Goal: Information Seeking & Learning: Learn about a topic

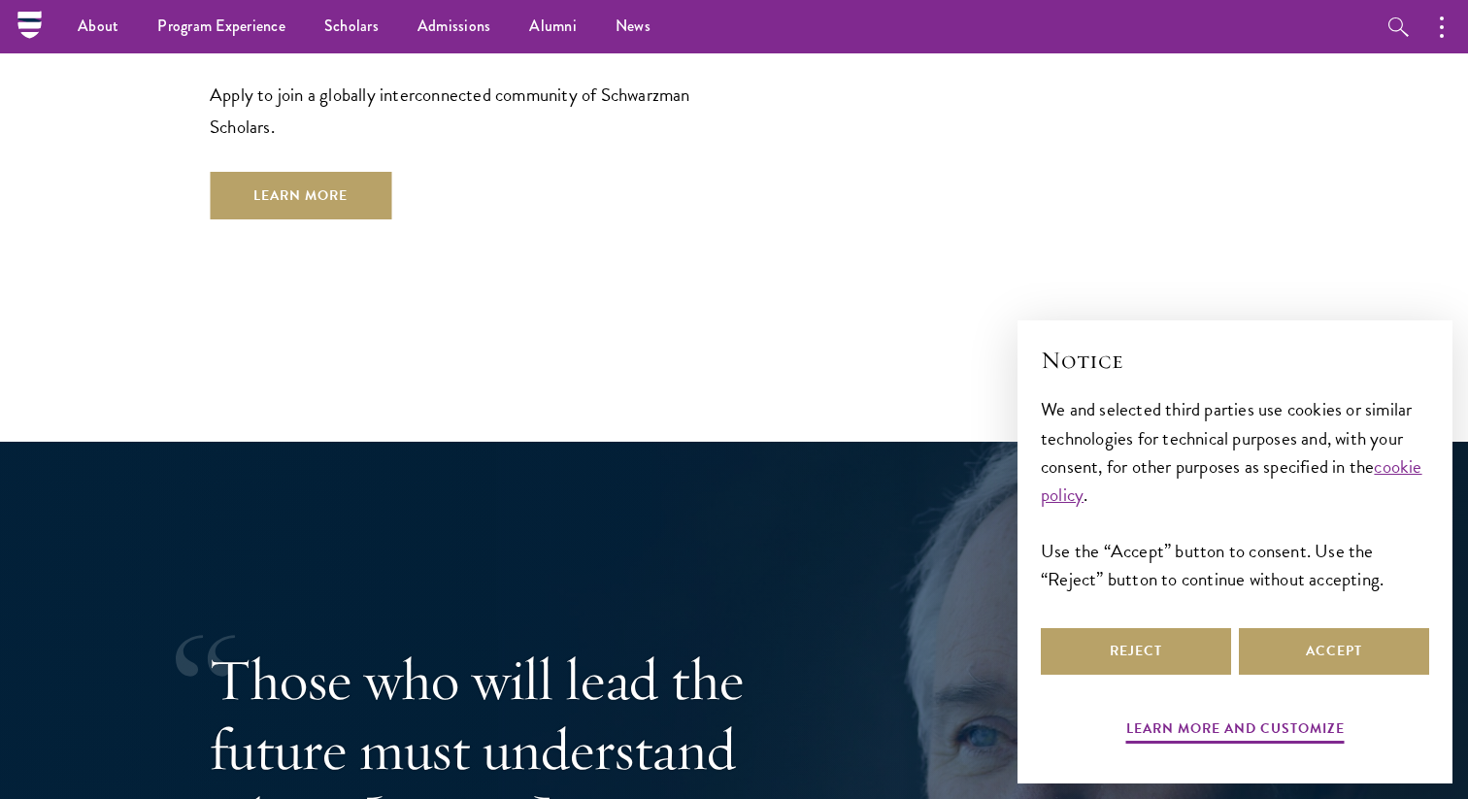
scroll to position [2730, 0]
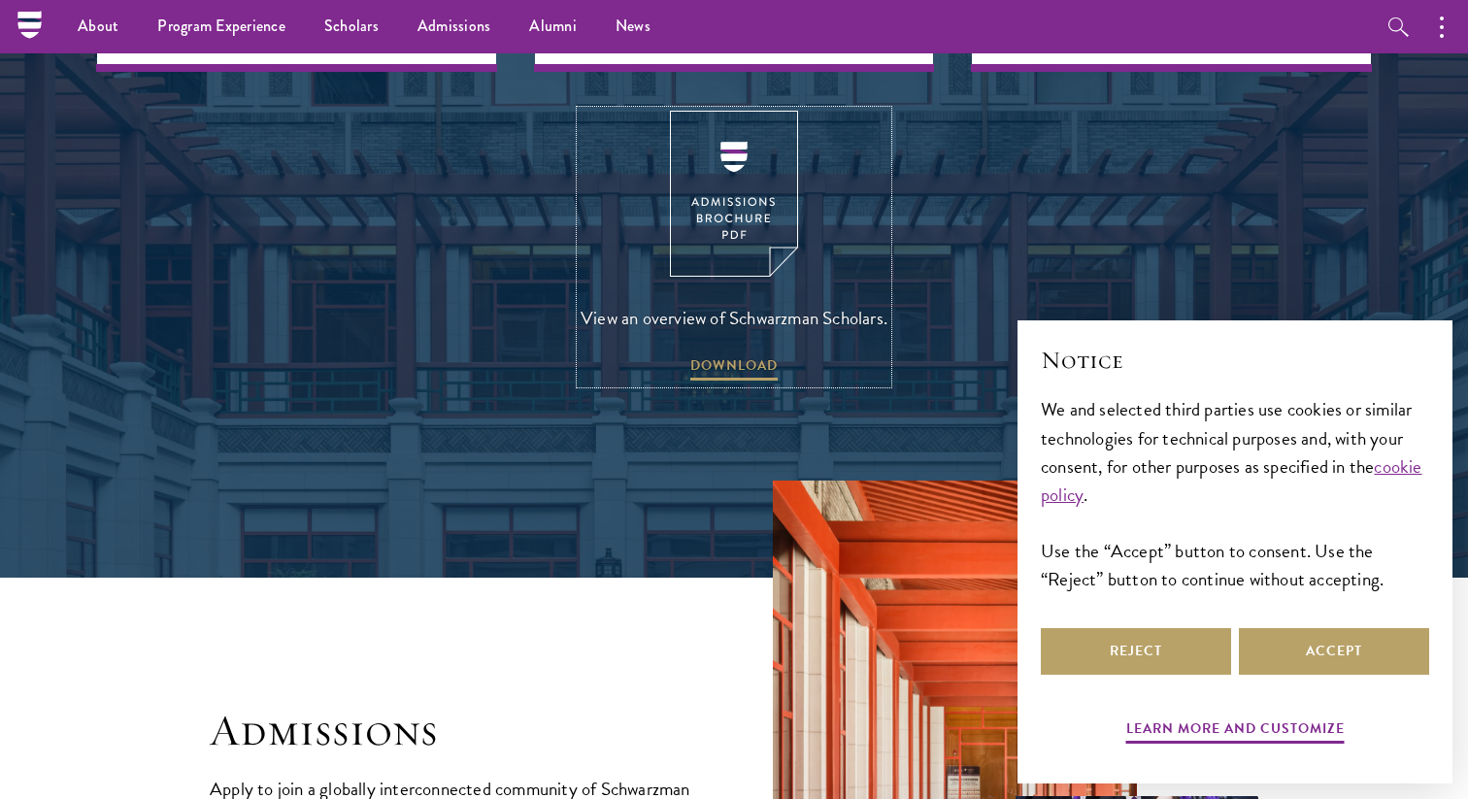
click at [753, 317] on link "View an overview of Schwarzman Scholars. DOWNLOAD" at bounding box center [734, 247] width 307 height 273
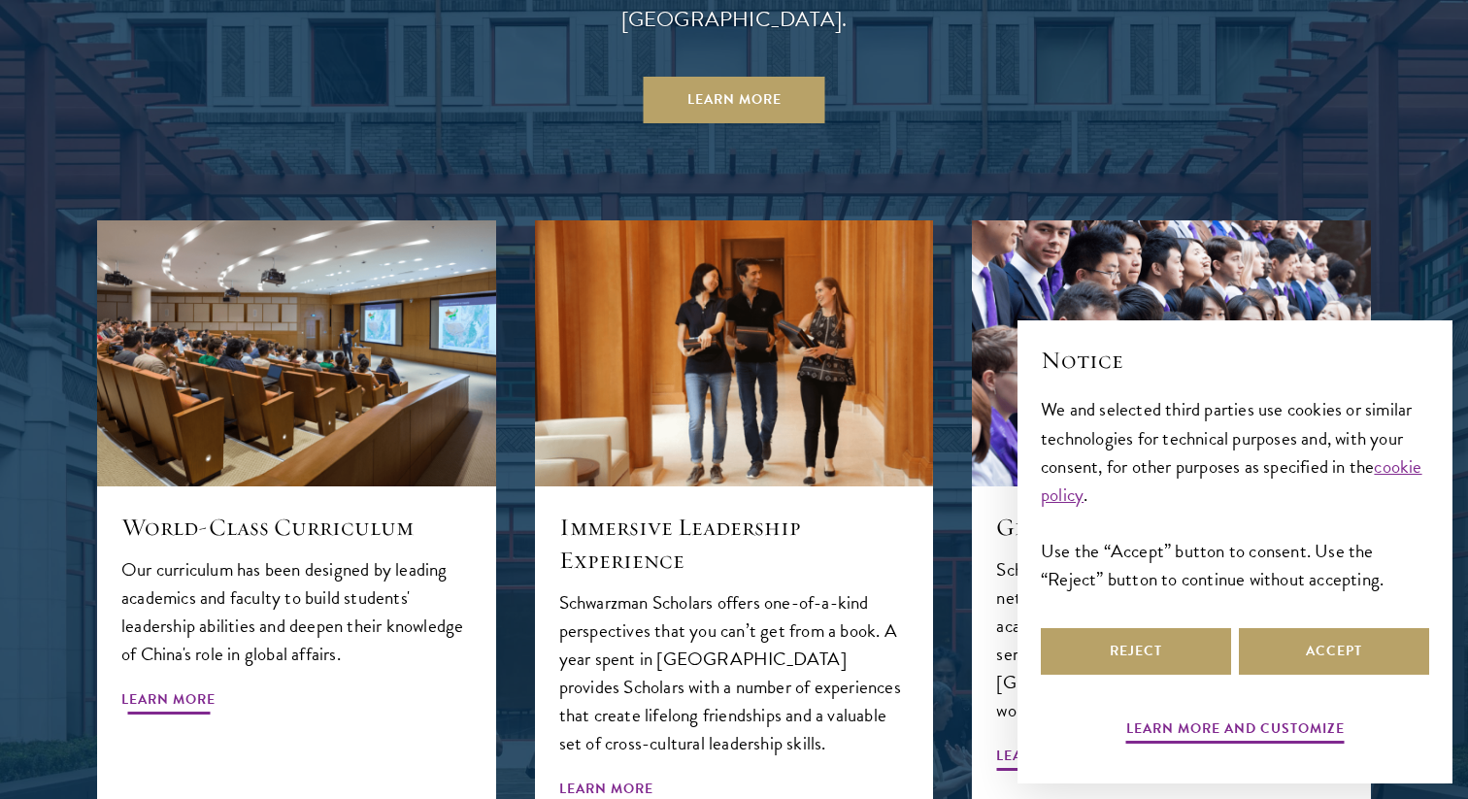
scroll to position [1955, 0]
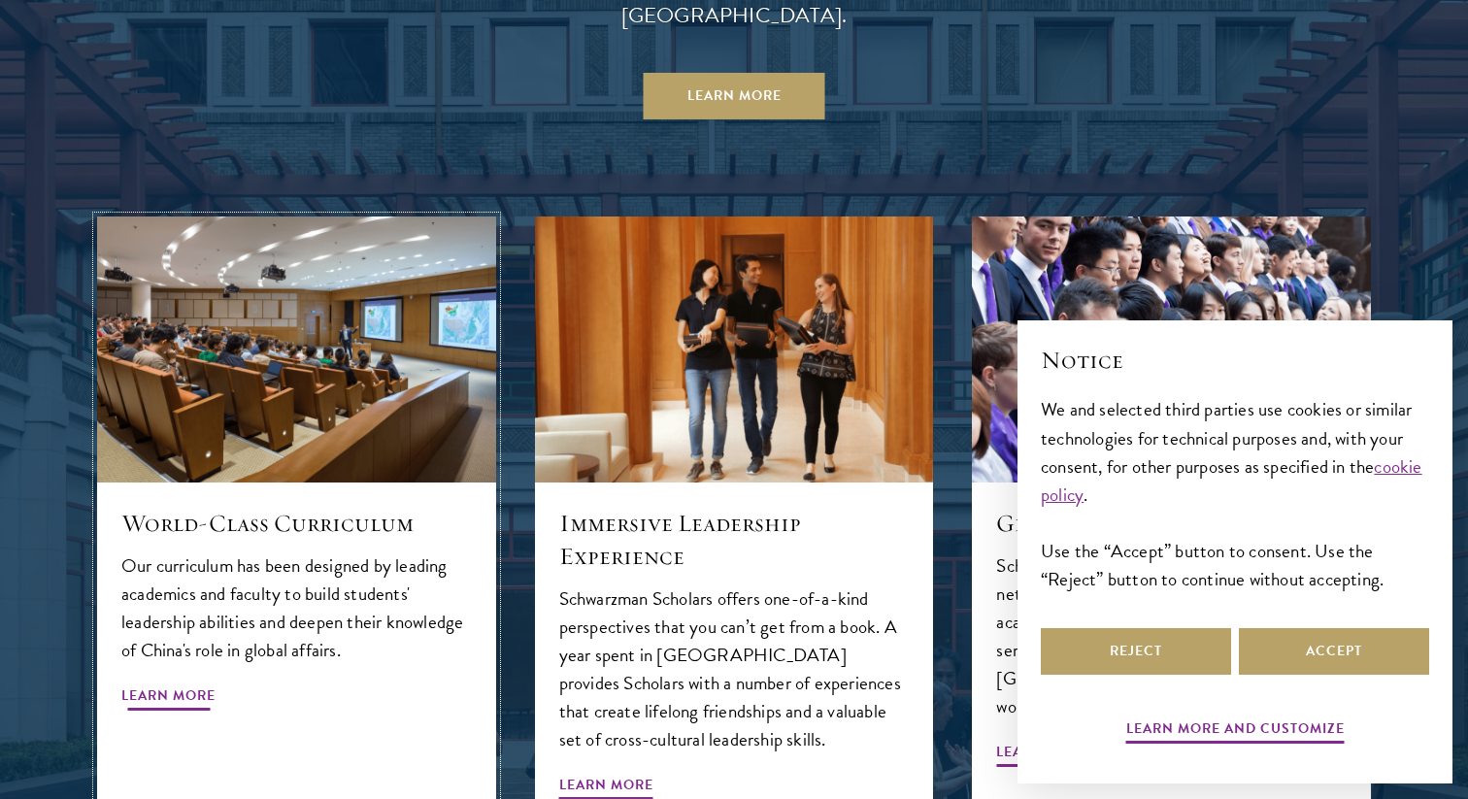
click at [203, 683] on span "Learn More" at bounding box center [168, 698] width 94 height 30
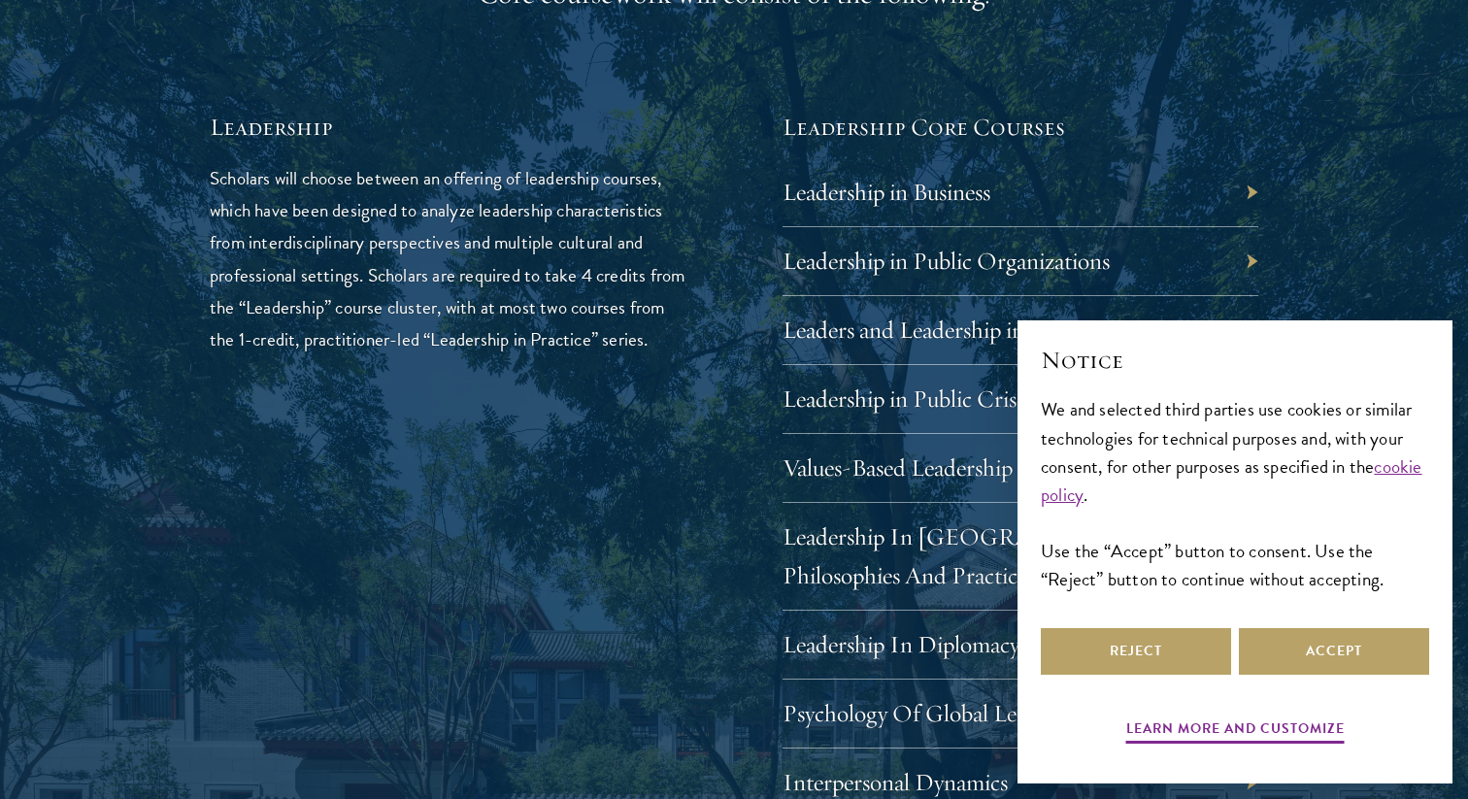
scroll to position [3226, 0]
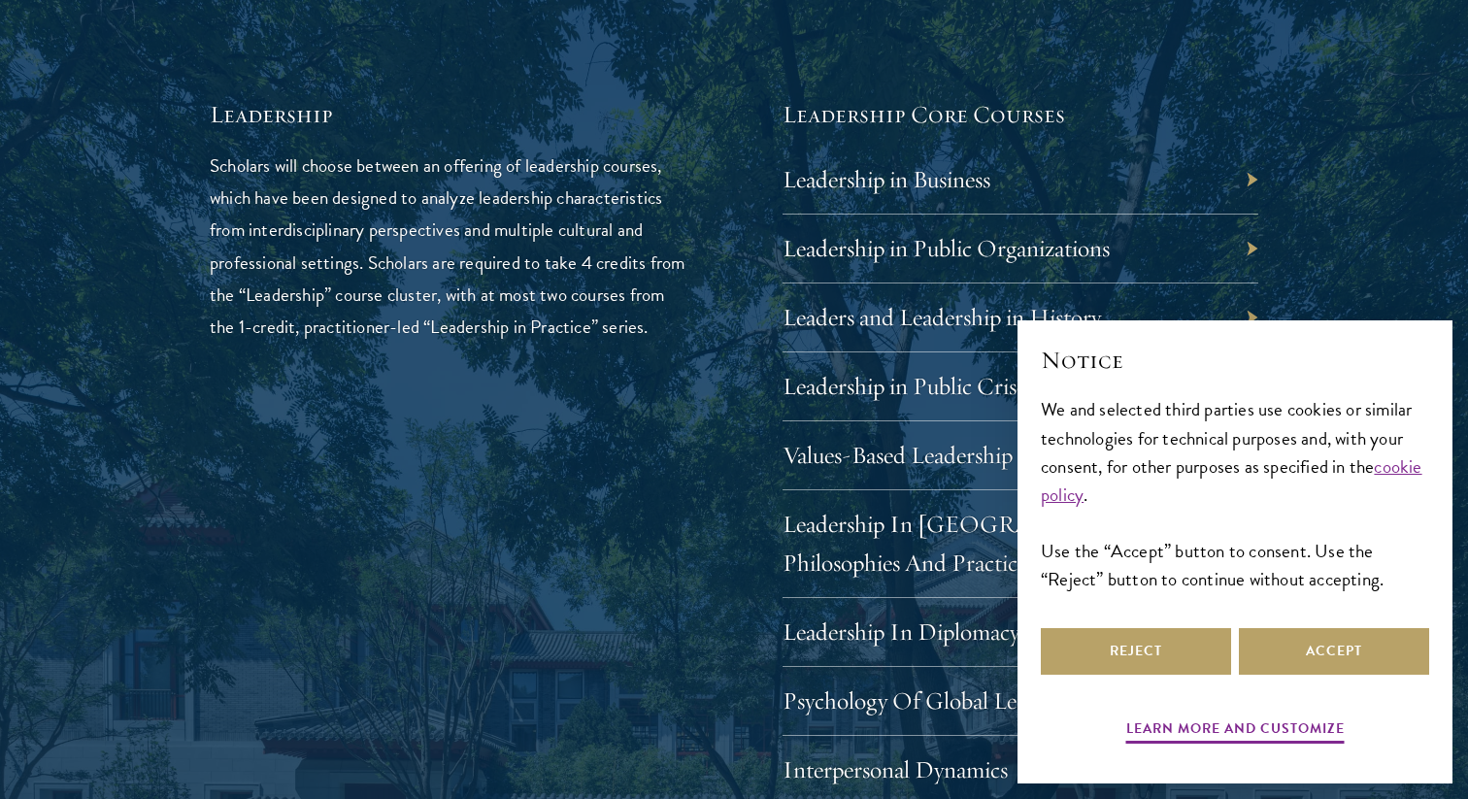
click at [1314, 212] on div "01 Core Curriculum 01 Core Curriculum All Schwarzman Scholars share a core curr…" at bounding box center [734, 586] width 1274 height 2485
click at [1334, 662] on button "Accept" at bounding box center [1334, 651] width 190 height 47
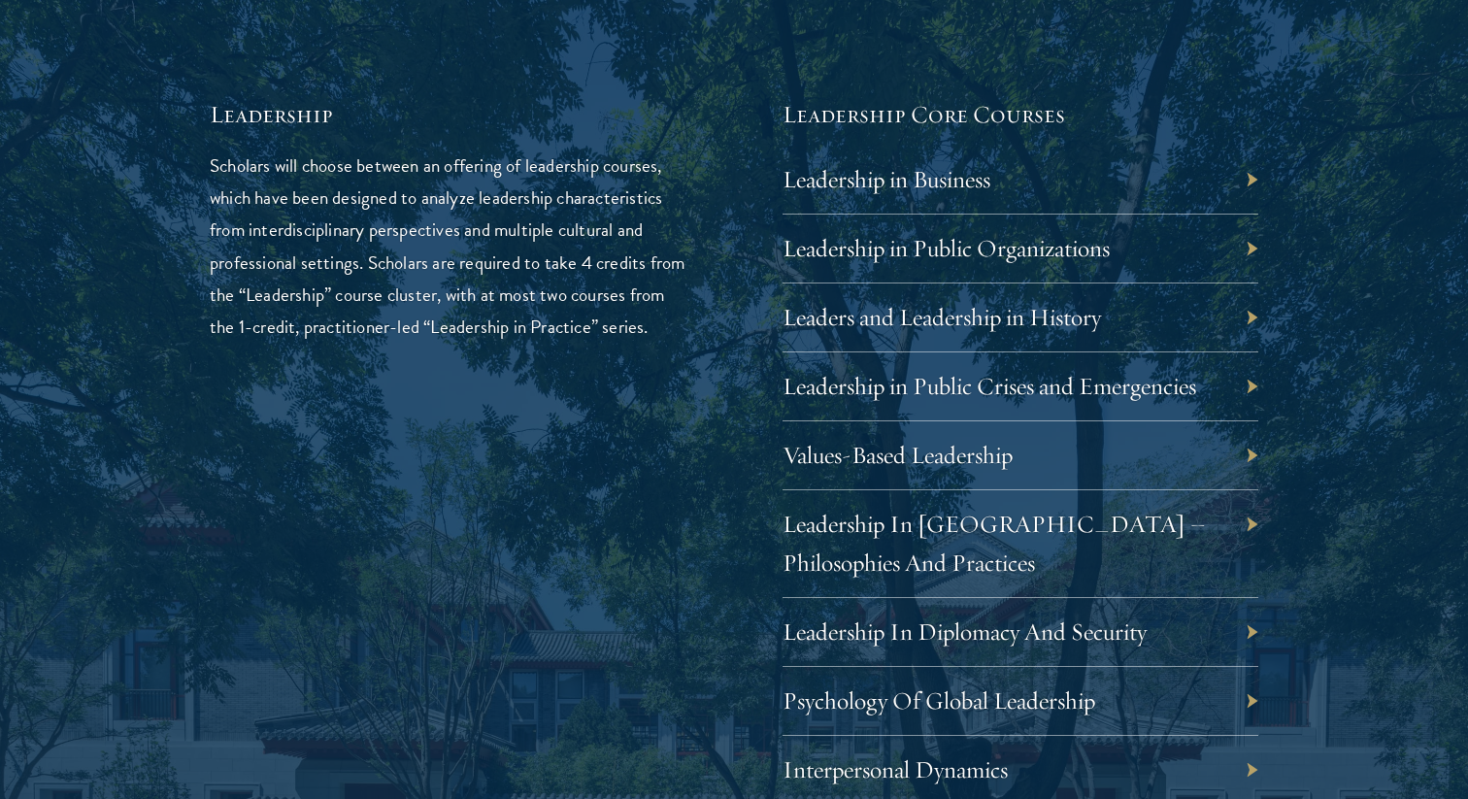
click at [1034, 183] on div "Leadership in Business" at bounding box center [1021, 180] width 476 height 69
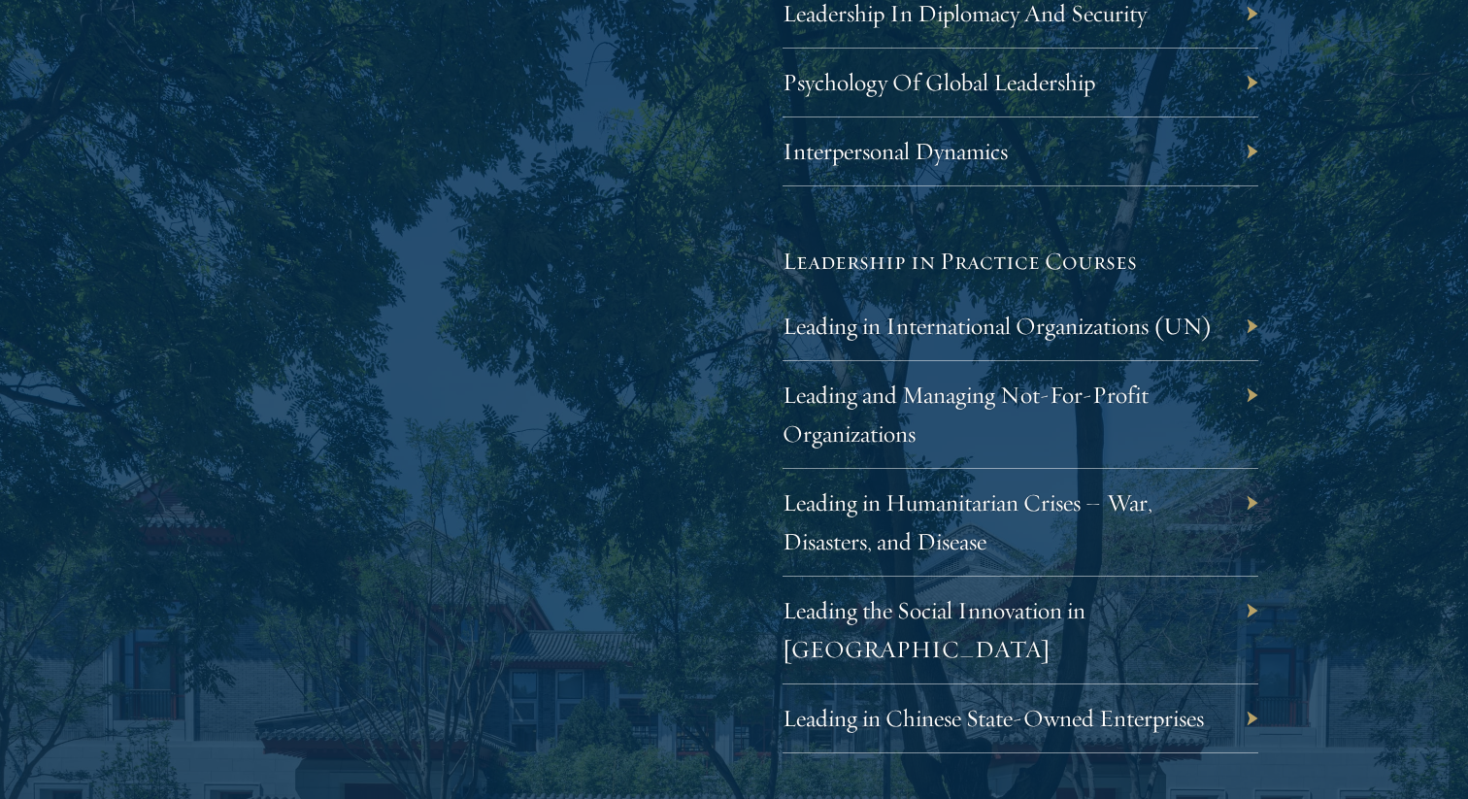
scroll to position [3851, 0]
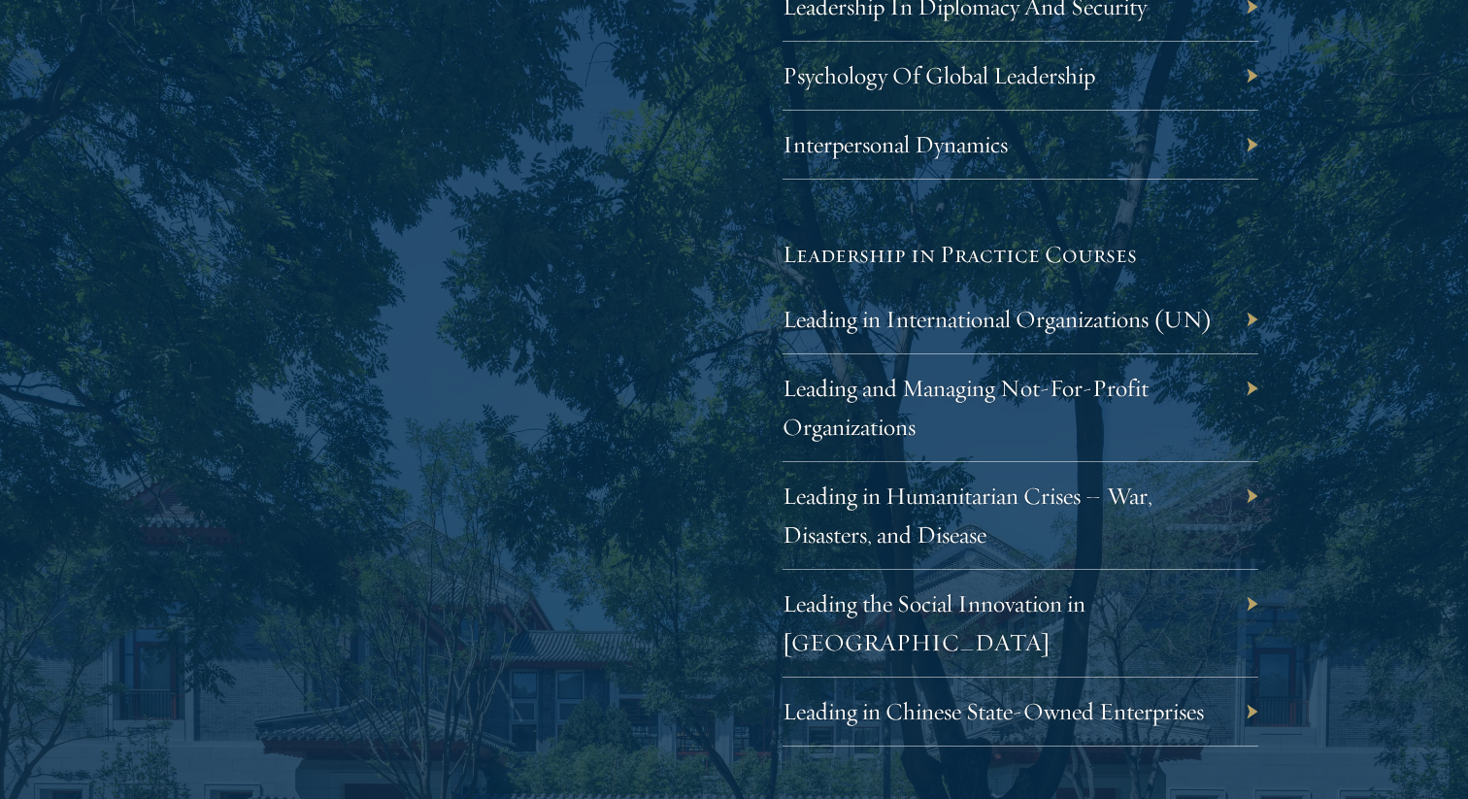
click at [1198, 602] on div "Leading the Social Innovation in China" at bounding box center [1021, 624] width 476 height 108
click at [1254, 610] on div "Leading the Social Innovation in China" at bounding box center [1021, 624] width 476 height 108
click at [1251, 601] on div "Leading the Social Innovation in China" at bounding box center [1021, 624] width 476 height 108
click at [1100, 596] on link "Leading the Social Innovation in China" at bounding box center [948, 622] width 303 height 69
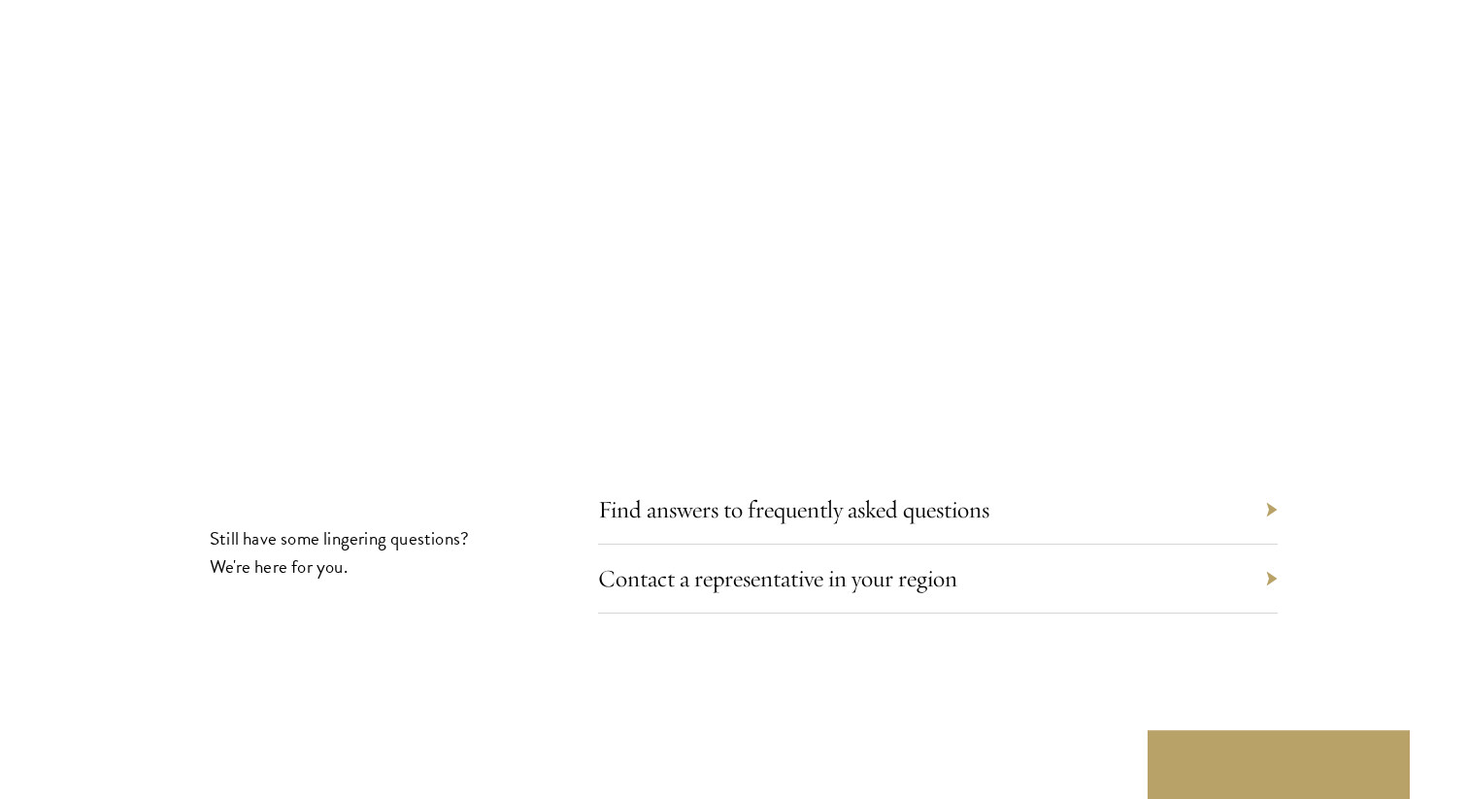
scroll to position [10541, 0]
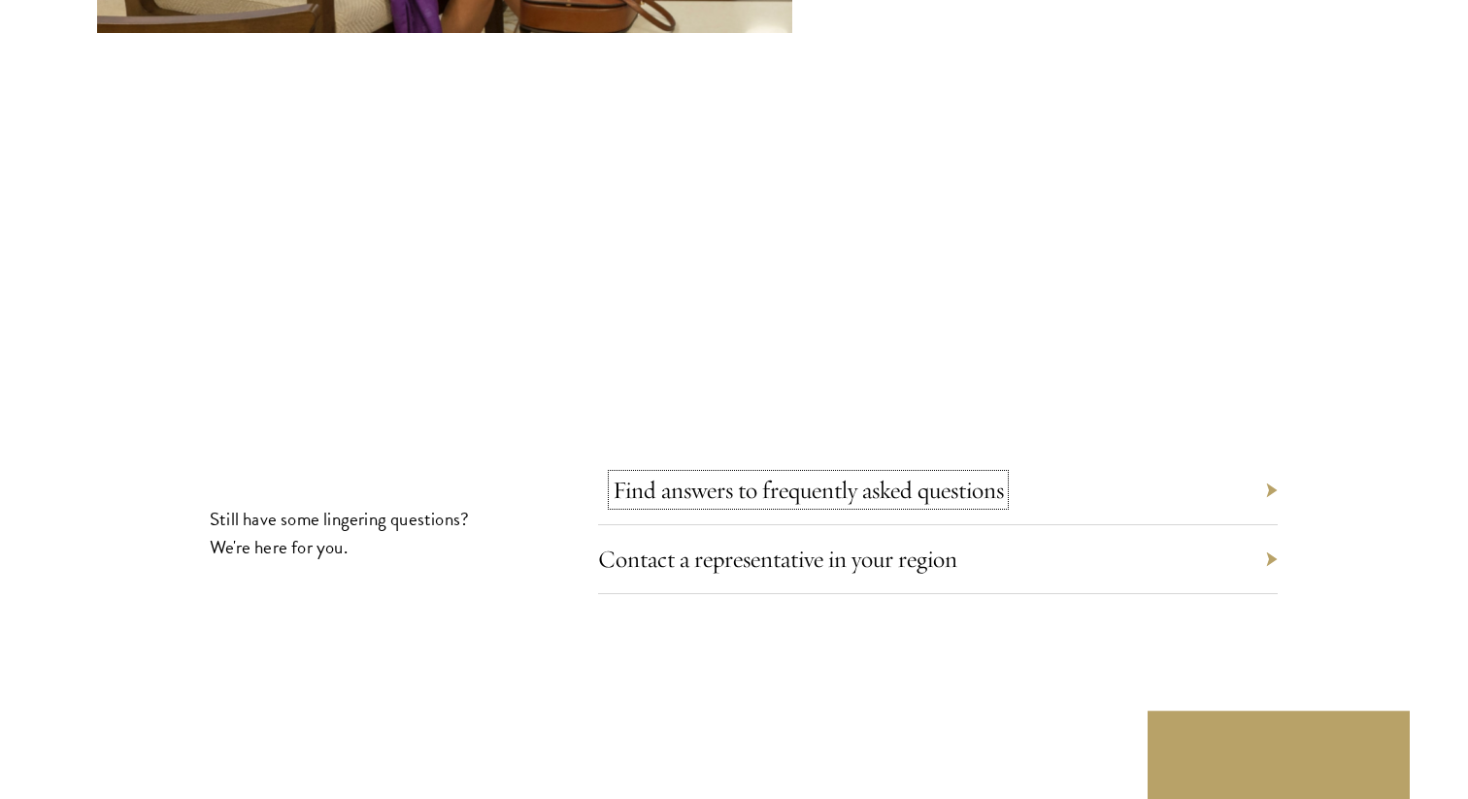
click at [970, 475] on link "Find answers to frequently asked questions" at bounding box center [808, 490] width 391 height 30
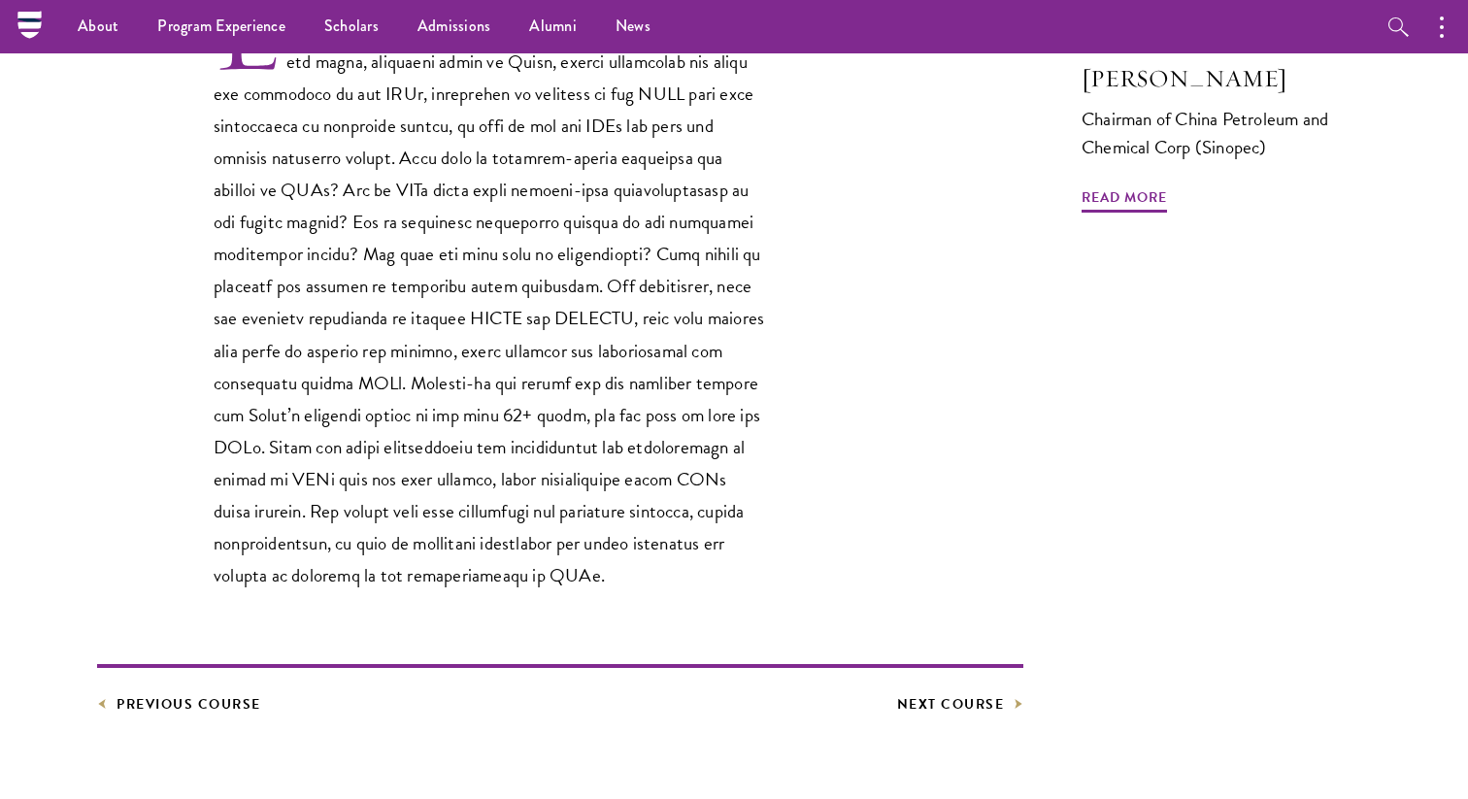
scroll to position [477, 0]
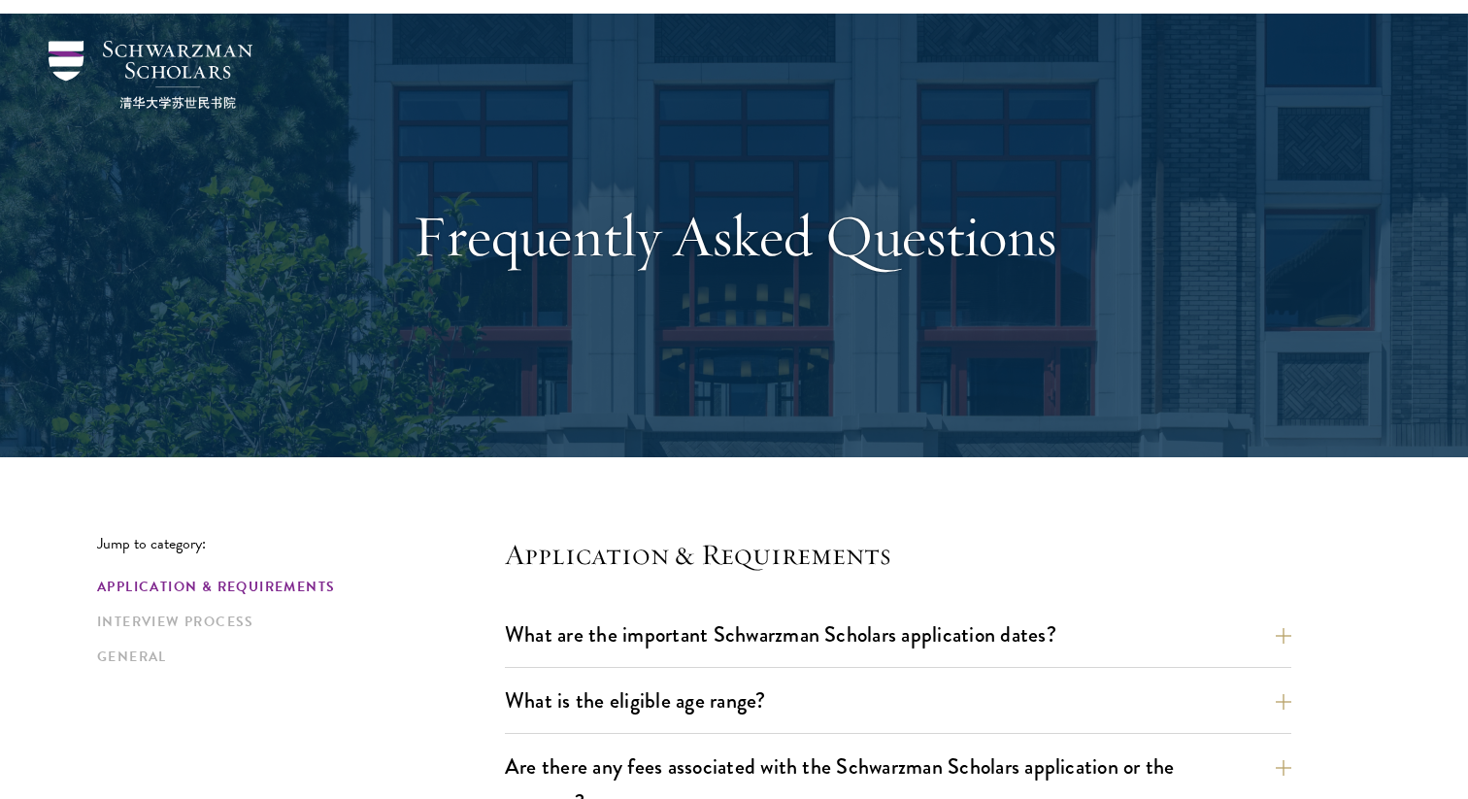
scroll to position [132, 0]
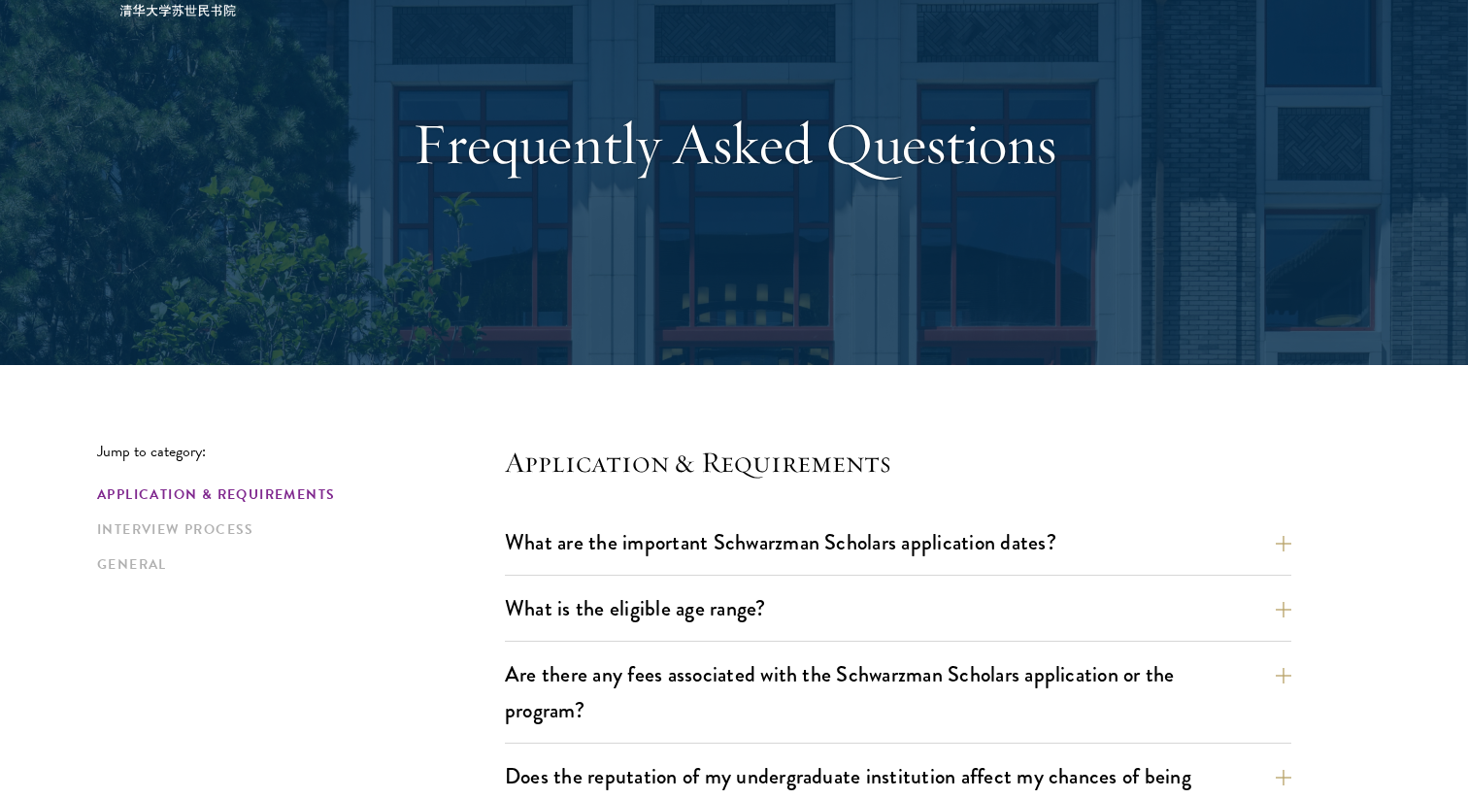
click at [802, 588] on button "What is the eligible age range?" at bounding box center [912, 608] width 786 height 44
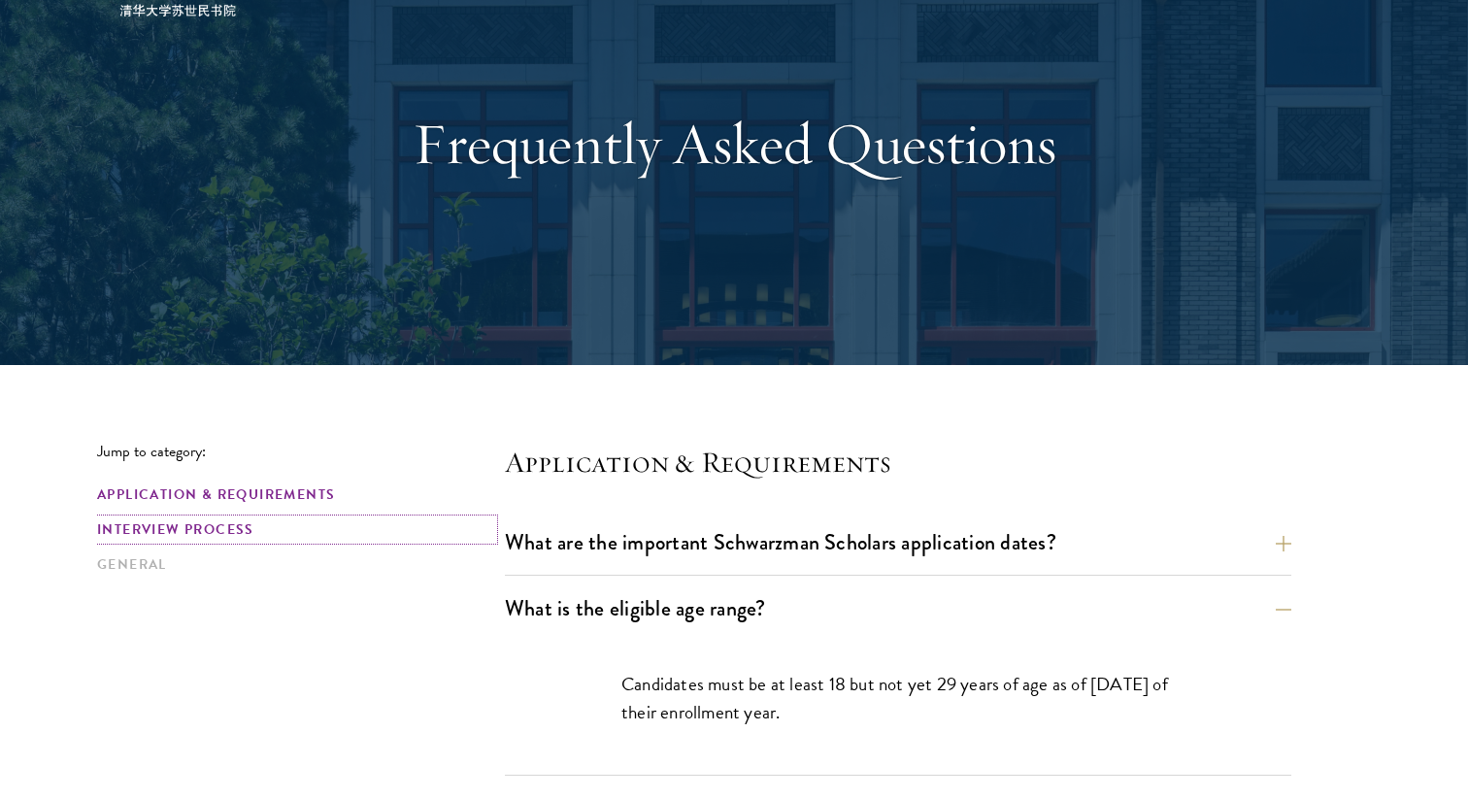
click at [218, 526] on link "Interview Process" at bounding box center [295, 529] width 396 height 20
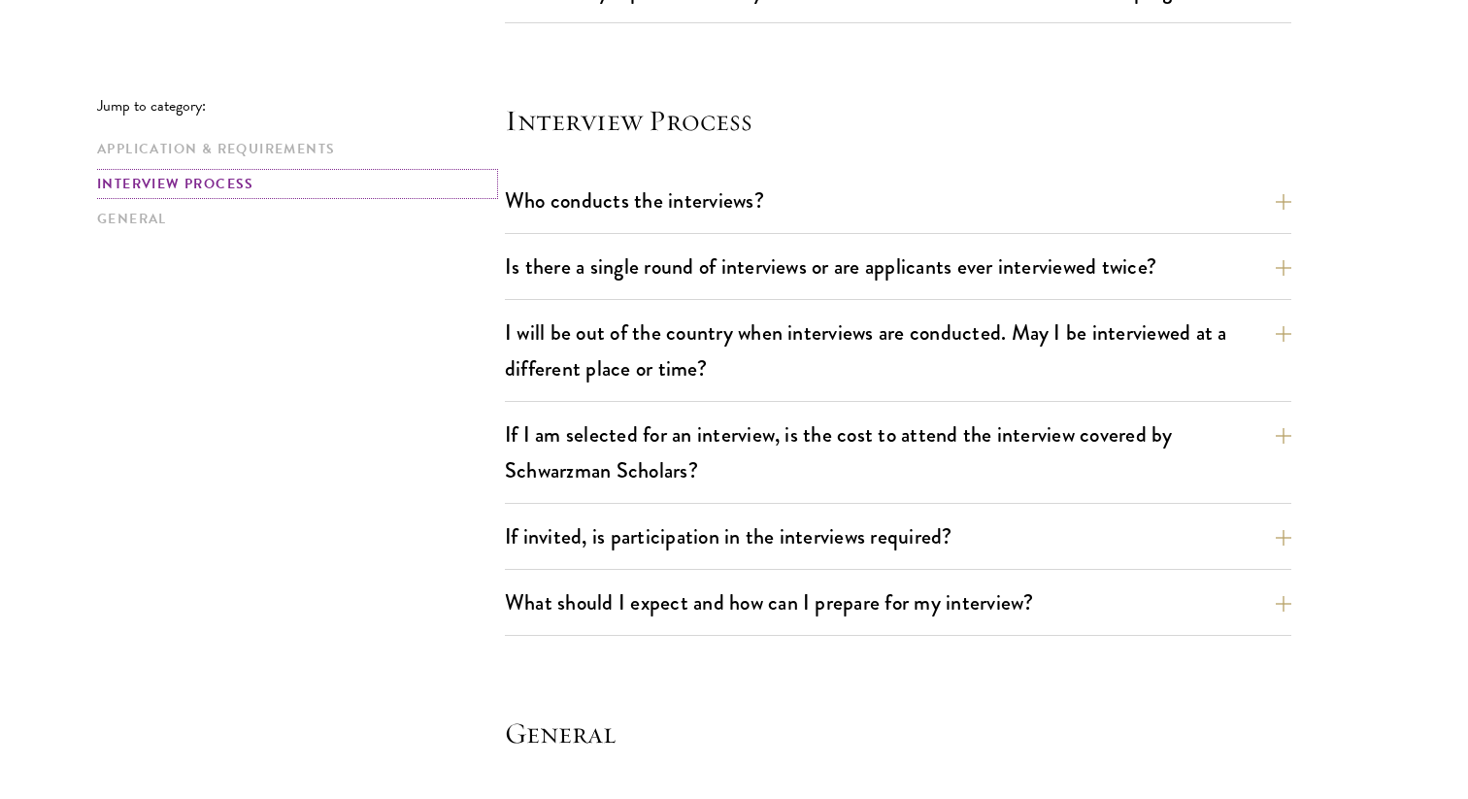
scroll to position [2298, 0]
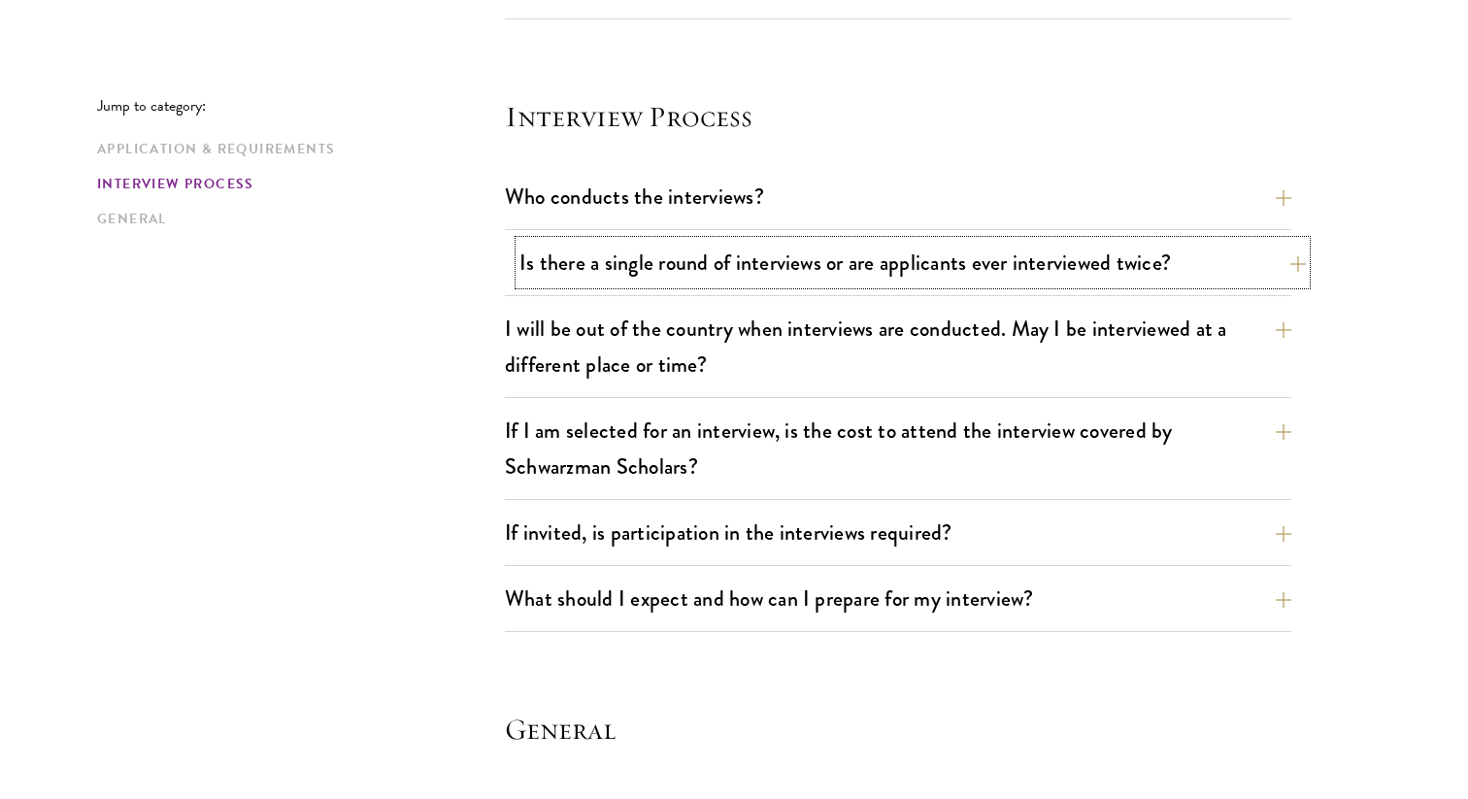
click at [663, 267] on button "Is there a single round of interviews or are applicants ever interviewed twice?" at bounding box center [912, 263] width 786 height 44
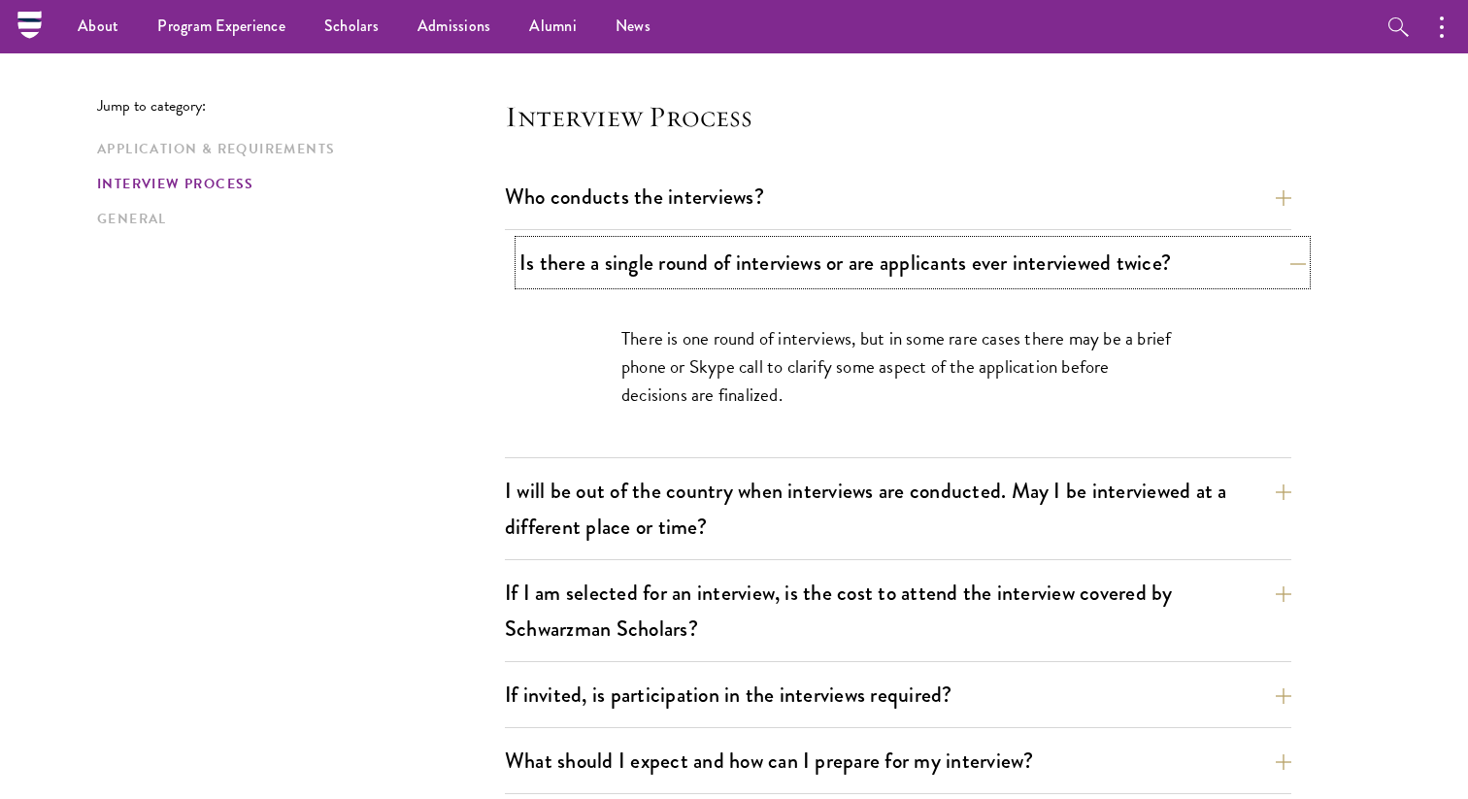
scroll to position [2164, 0]
click at [804, 518] on button "I will be out of the country when interviews are conducted. May I be interviewe…" at bounding box center [912, 509] width 786 height 80
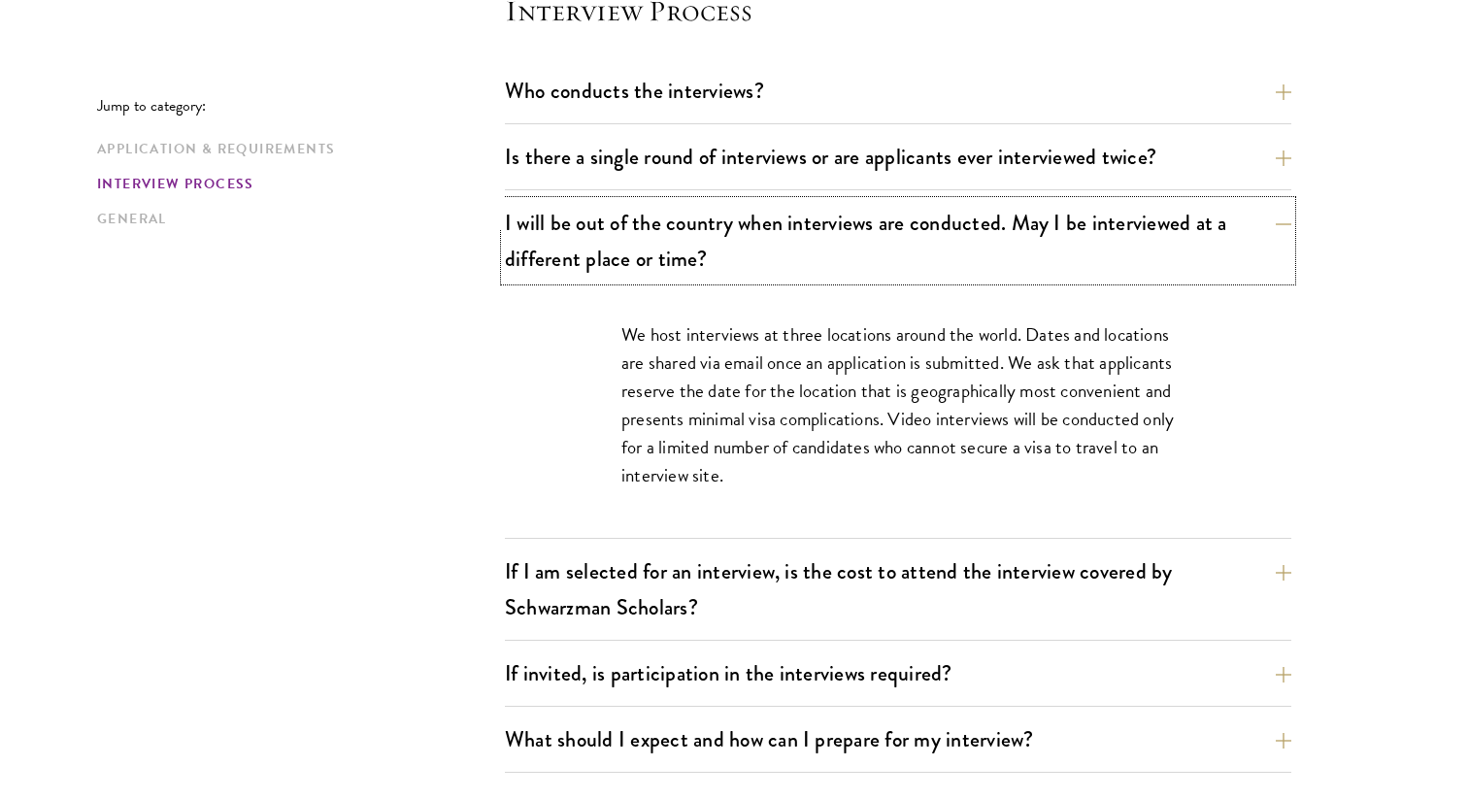
scroll to position [2283, 0]
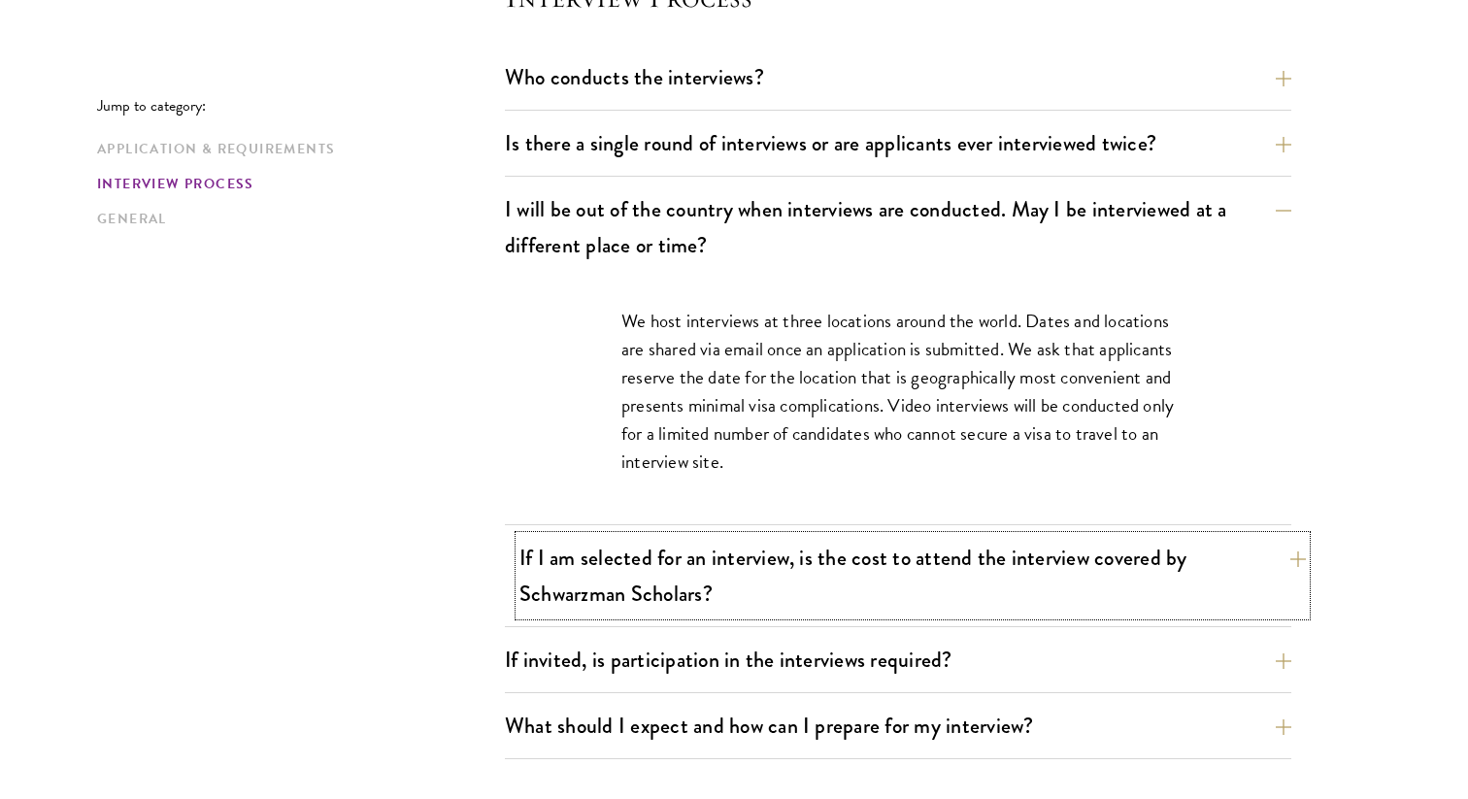
click at [1095, 575] on button "If I am selected for an interview, is the cost to attend the interview covered …" at bounding box center [912, 576] width 786 height 80
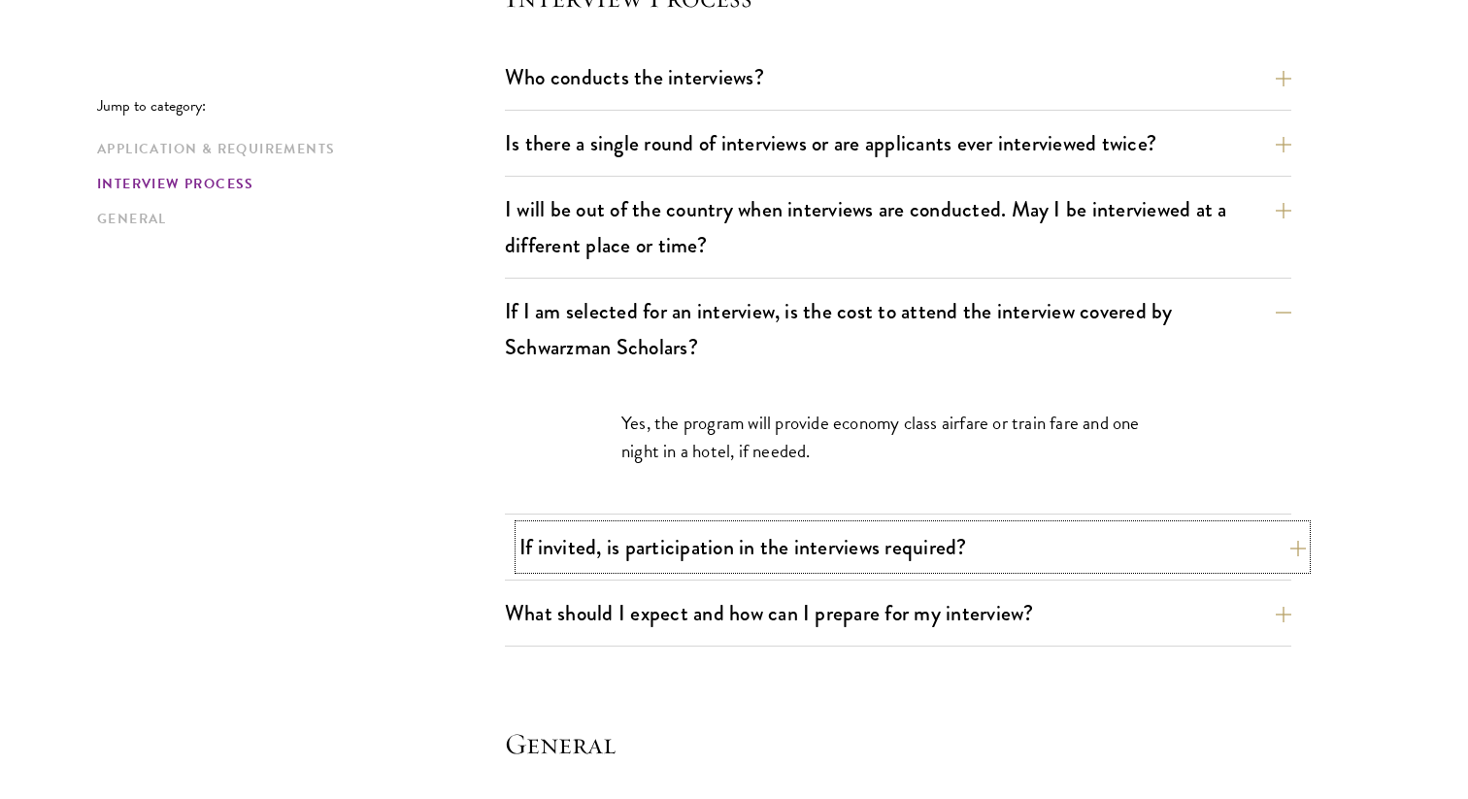
click at [833, 551] on button "If invited, is participation in the interviews required?" at bounding box center [912, 547] width 786 height 44
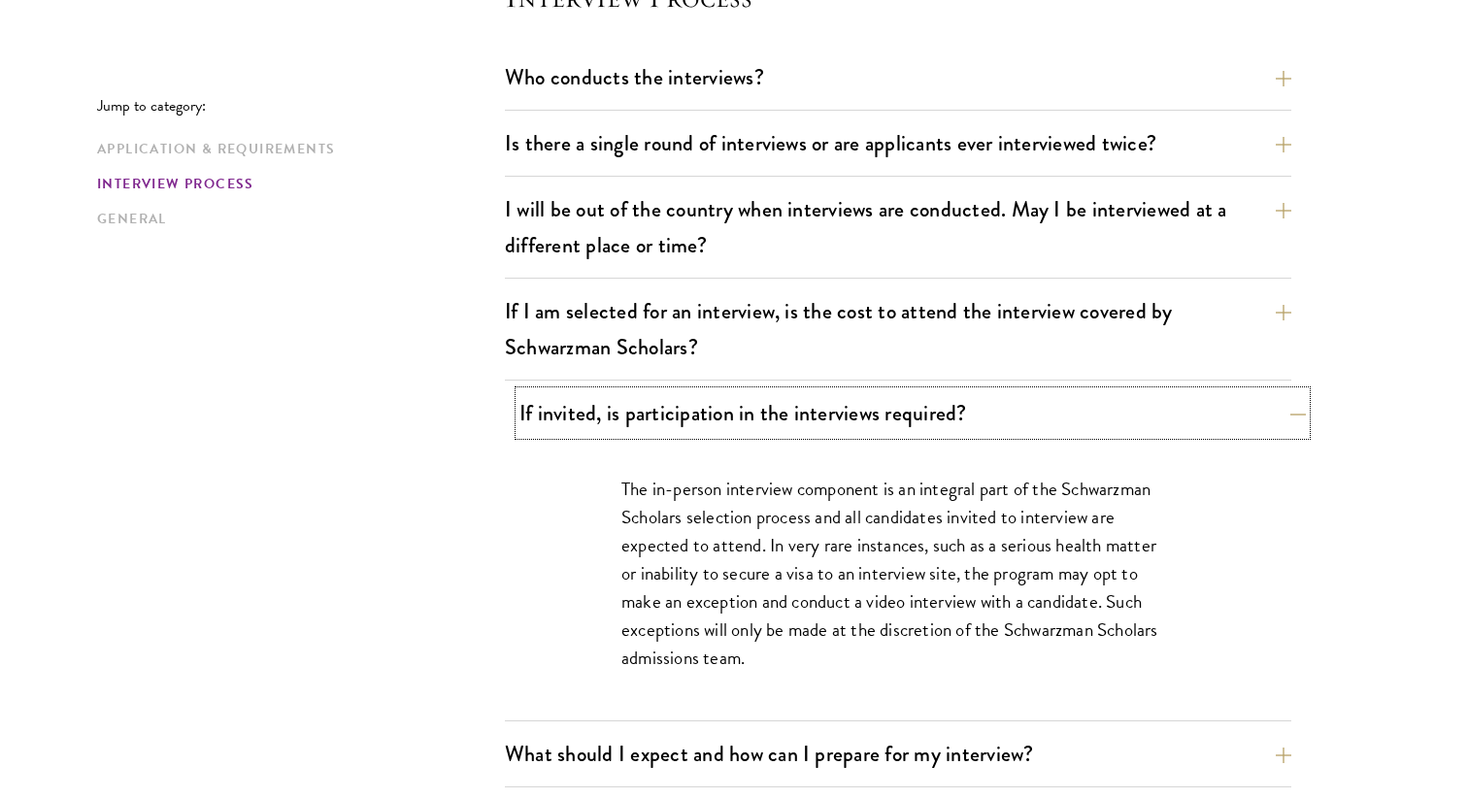
click at [883, 425] on button "If invited, is participation in the interviews required?" at bounding box center [912, 413] width 786 height 44
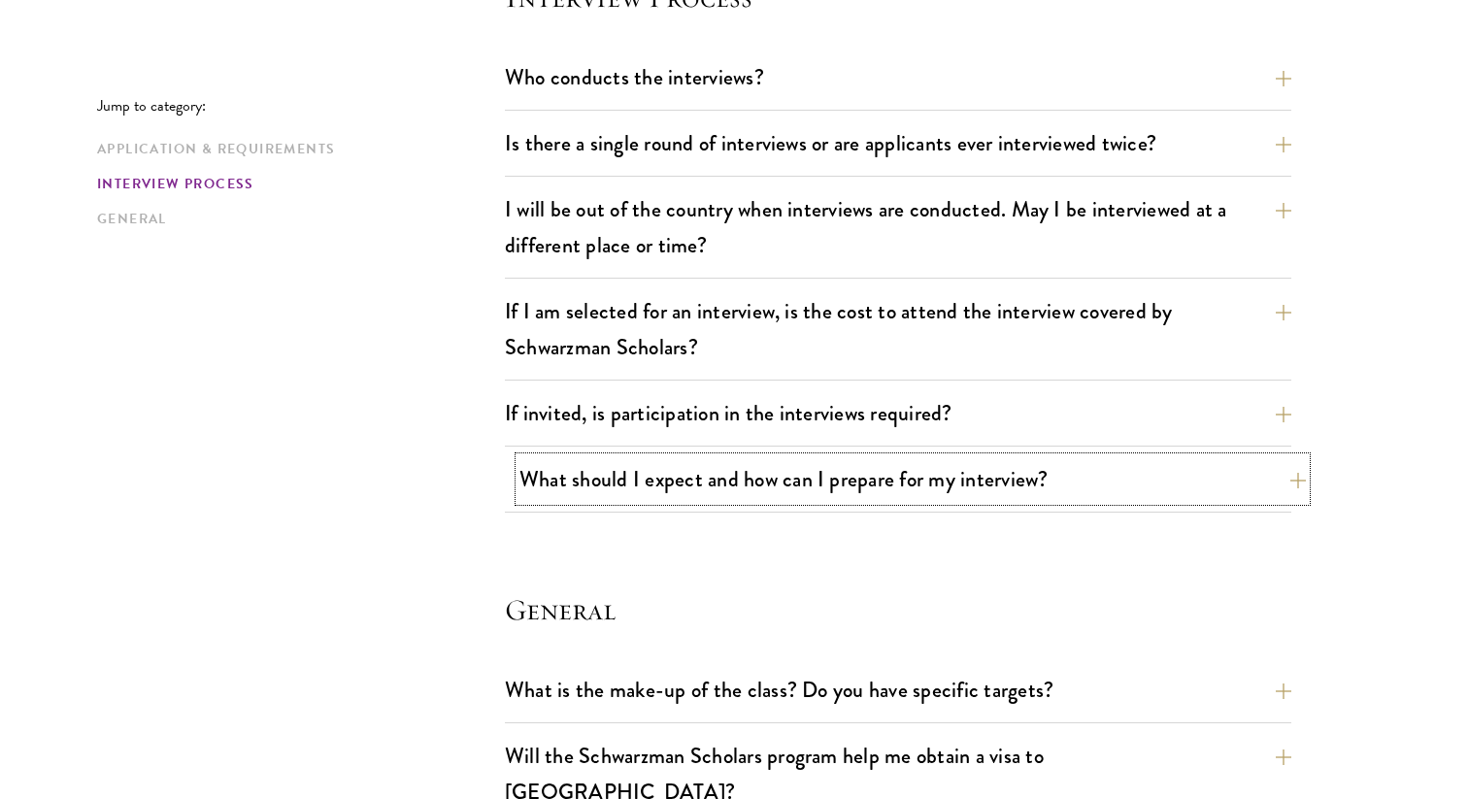
click at [839, 496] on button "What should I expect and how can I prepare for my interview?" at bounding box center [912, 479] width 786 height 44
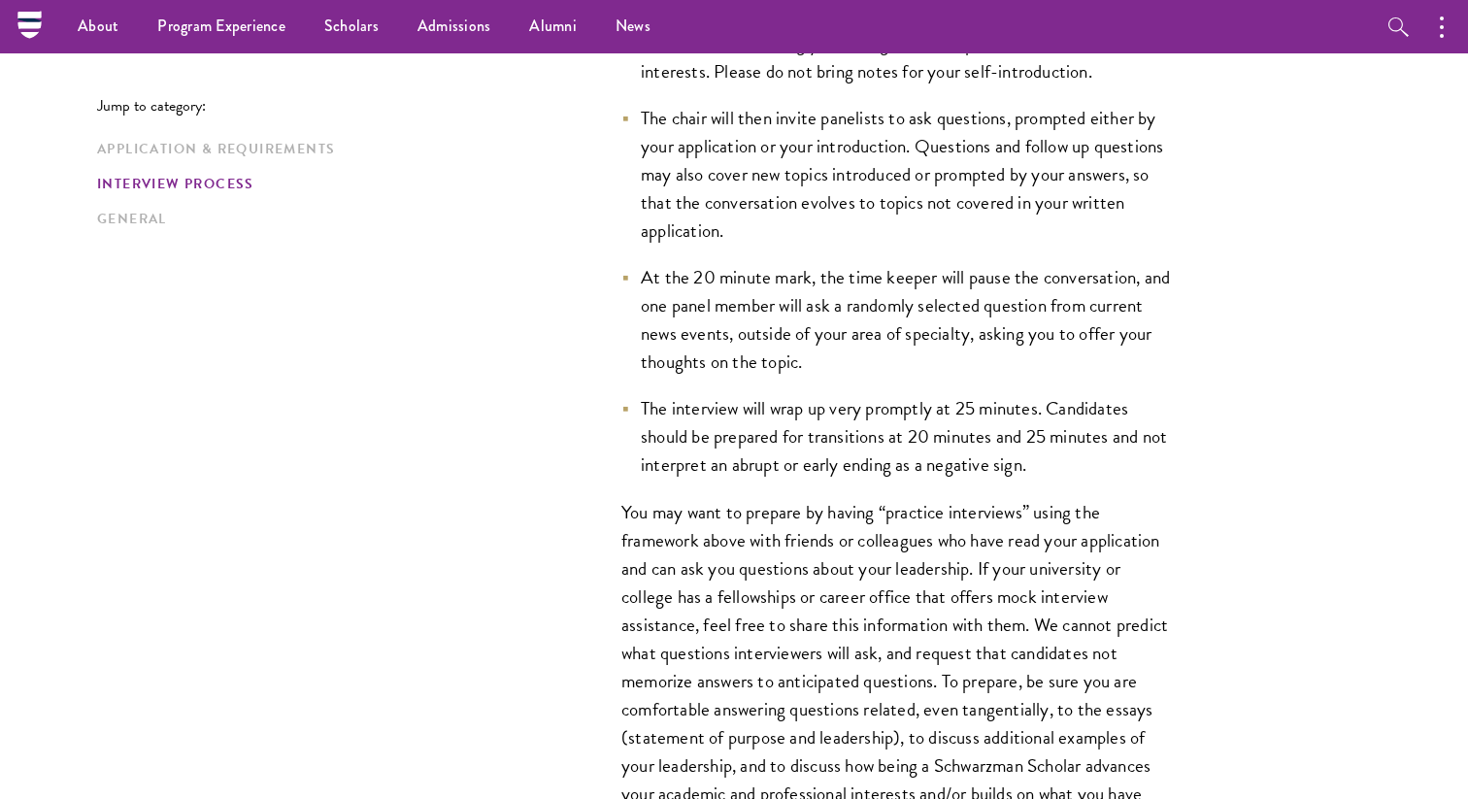
scroll to position [3103, 0]
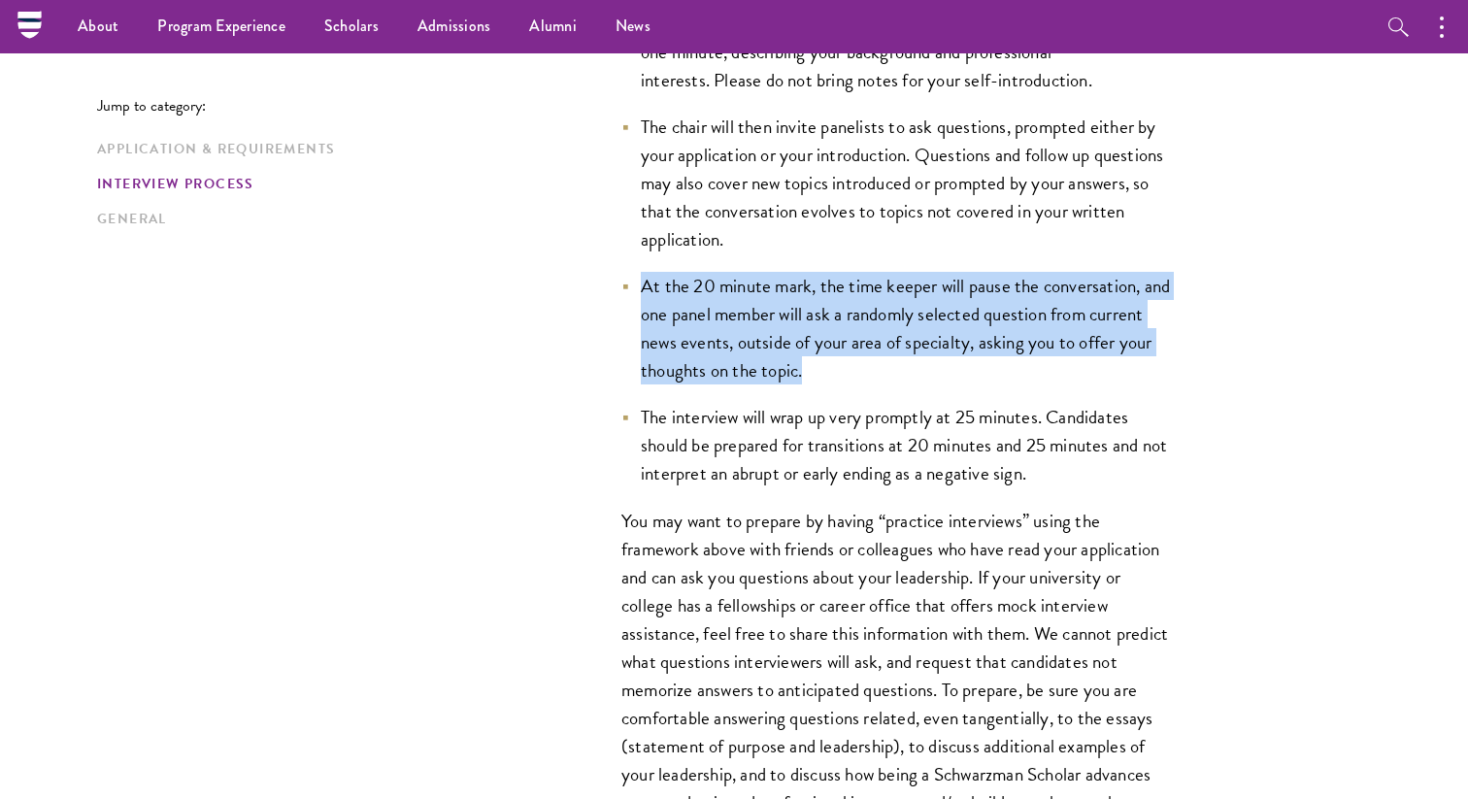
drag, startPoint x: 810, startPoint y: 375, endPoint x: 640, endPoint y: 281, distance: 194.3
click at [640, 281] on li "At the 20 minute mark, the time keeper will pause the conversation, and one pan…" at bounding box center [897, 328] width 553 height 113
copy li "At the 20 minute mark, the time keeper will pause the conversation, and one pan…"
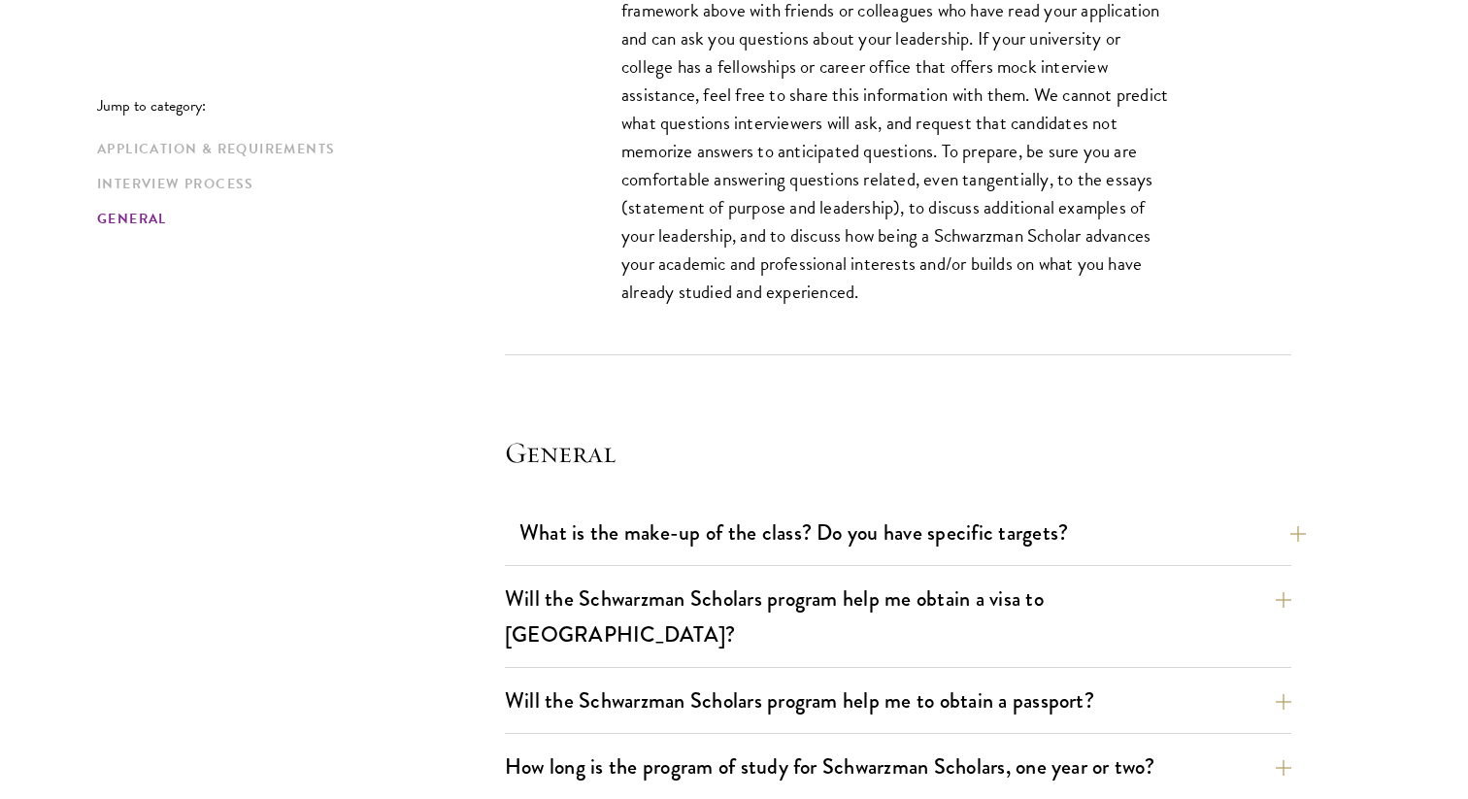
scroll to position [3662, 0]
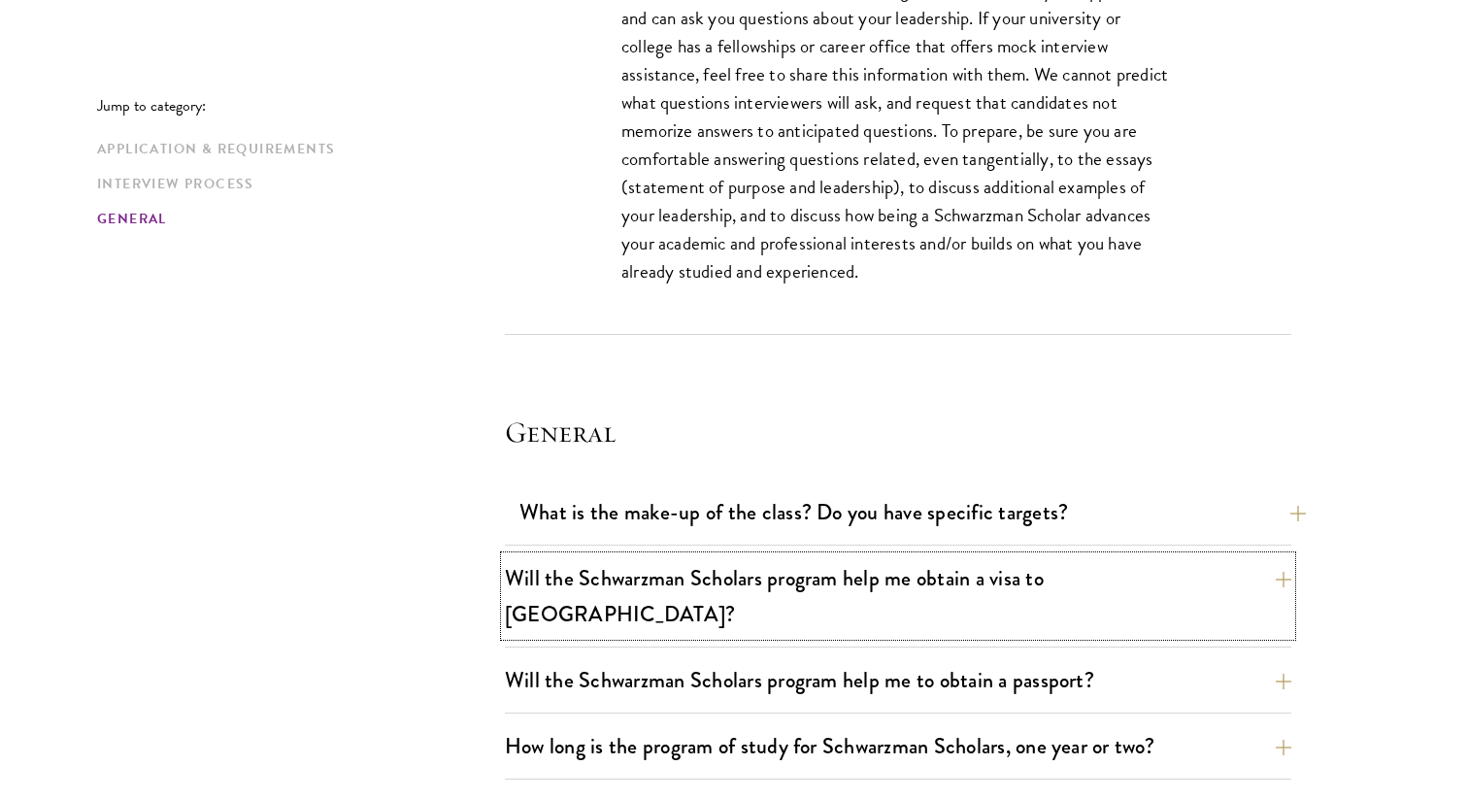
click at [849, 576] on button "Will the Schwarzman Scholars program help me obtain a visa to China?" at bounding box center [898, 596] width 786 height 80
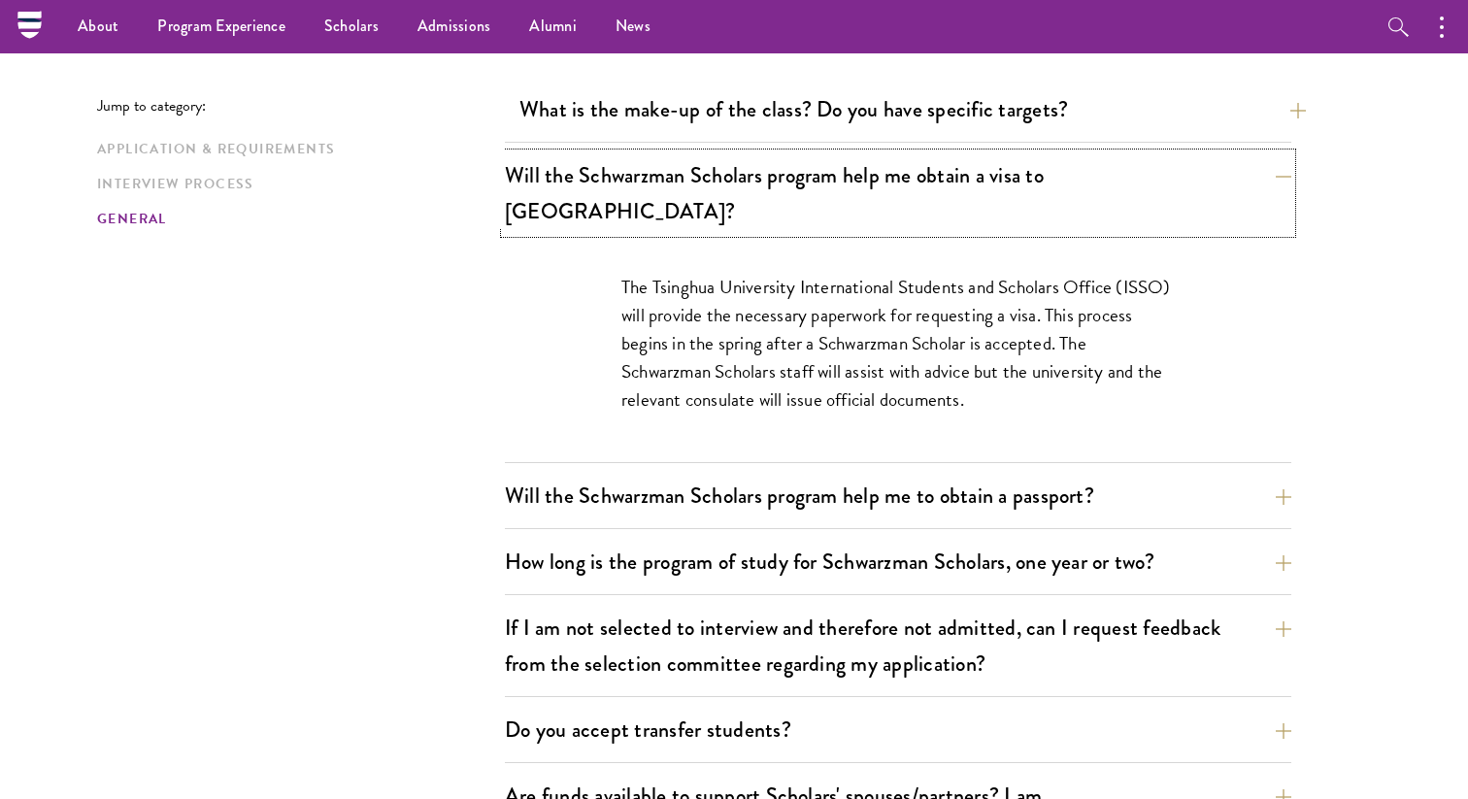
scroll to position [2630, 0]
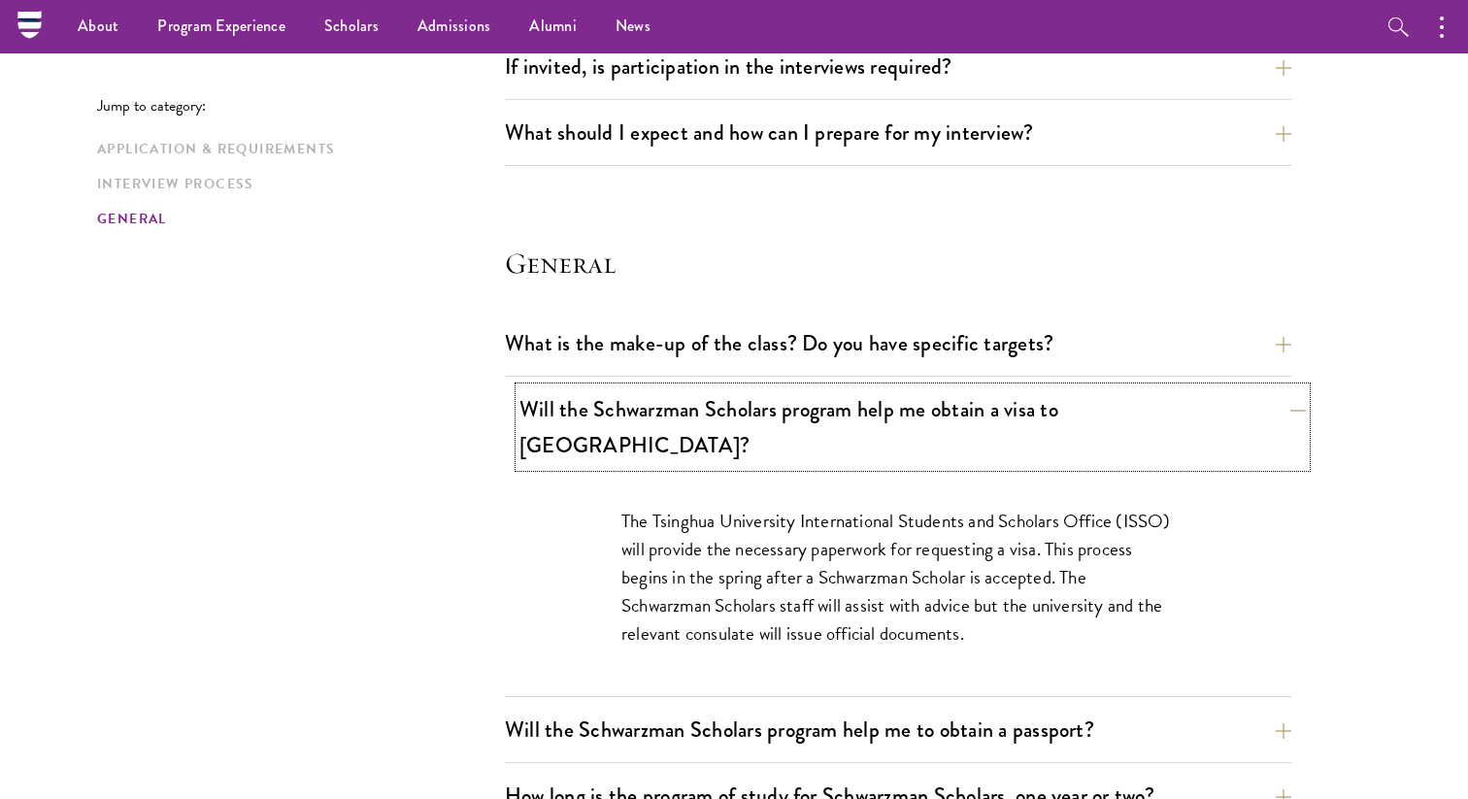
click at [871, 424] on button "Will the Schwarzman Scholars program help me obtain a visa to China?" at bounding box center [912, 427] width 786 height 80
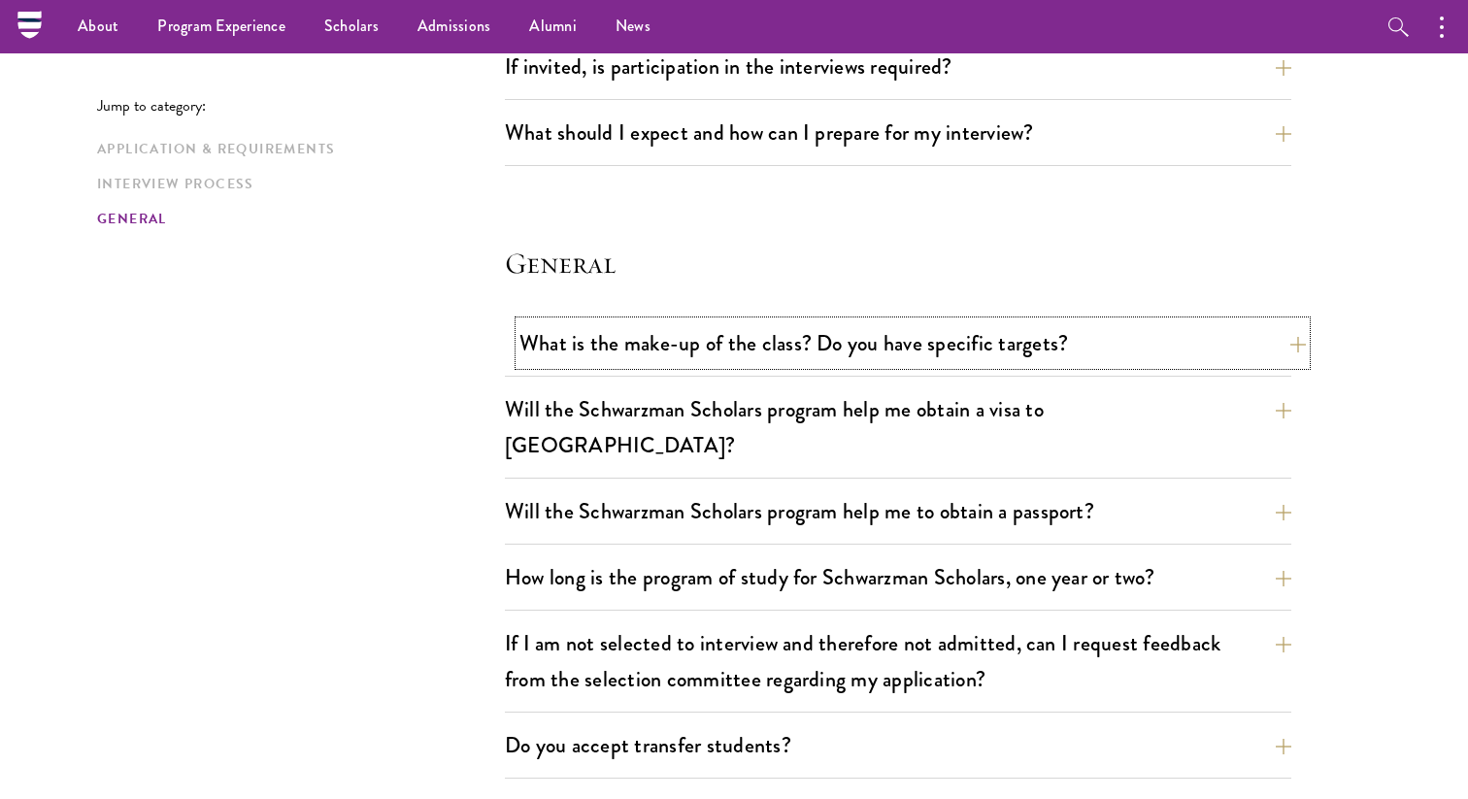
click at [792, 336] on button "What is the make-up of the class? Do you have specific targets?" at bounding box center [912, 343] width 786 height 44
